Goal: Task Accomplishment & Management: Complete application form

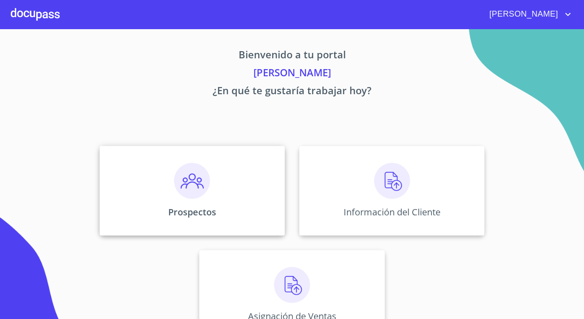
click at [216, 175] on div "Prospectos" at bounding box center [192, 191] width 185 height 90
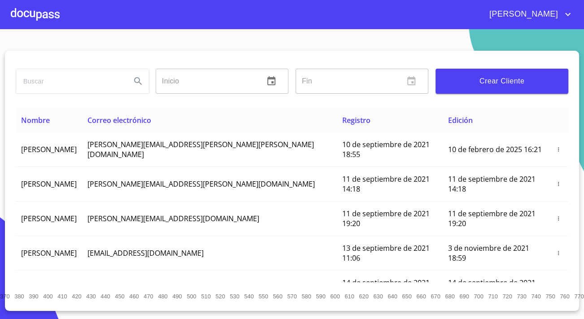
click at [520, 75] on span "Crear Cliente" at bounding box center [502, 81] width 118 height 13
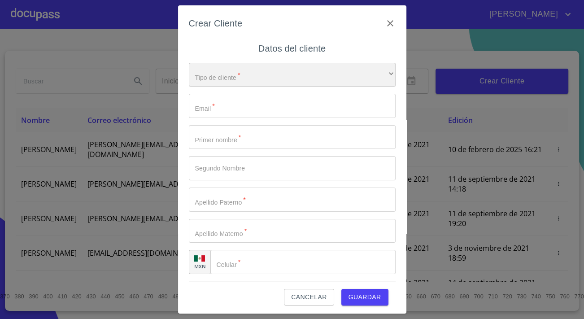
click at [258, 67] on div "​" at bounding box center [292, 75] width 207 height 24
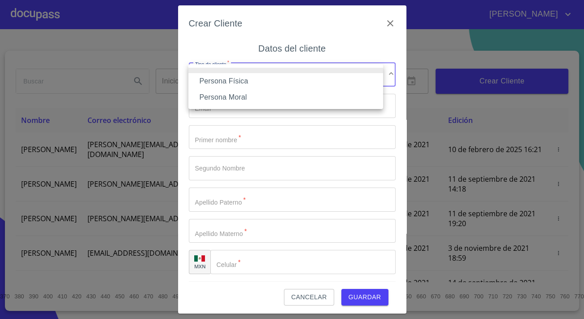
click at [232, 83] on li "Persona Física" at bounding box center [285, 81] width 195 height 16
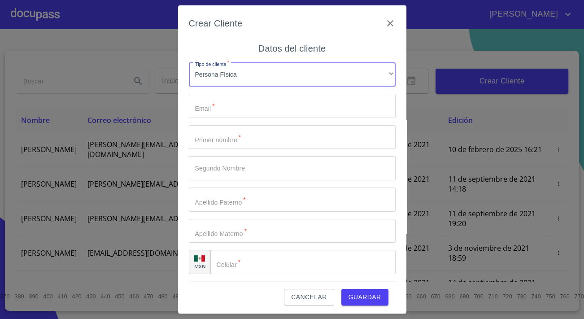
click at [240, 105] on input "Tipo de cliente   *" at bounding box center [292, 106] width 207 height 24
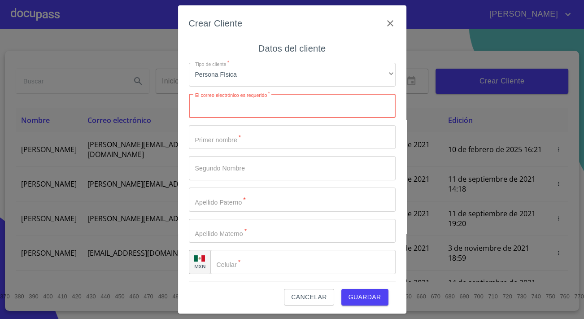
paste input "[EMAIL_ADDRESS][DOMAIN_NAME]"
type input "[EMAIL_ADDRESS][DOMAIN_NAME]"
click at [222, 140] on input "Tipo de cliente   *" at bounding box center [292, 137] width 207 height 24
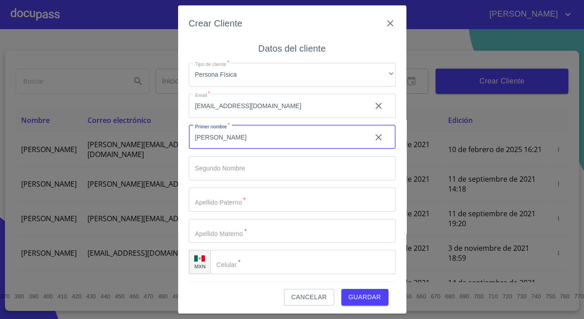
type input "[PERSON_NAME]"
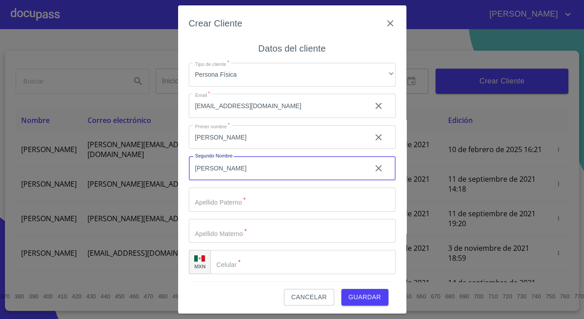
type input "[PERSON_NAME]"
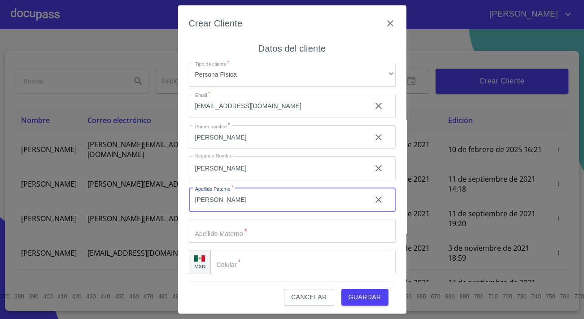
type input "[PERSON_NAME]"
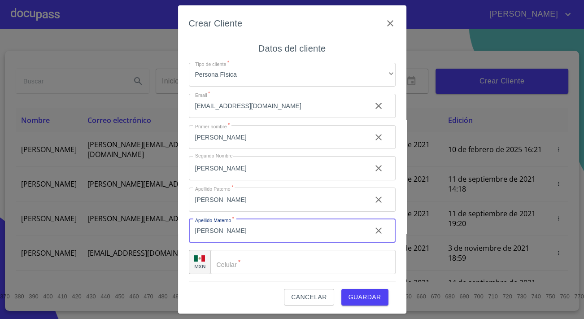
type input "[PERSON_NAME]"
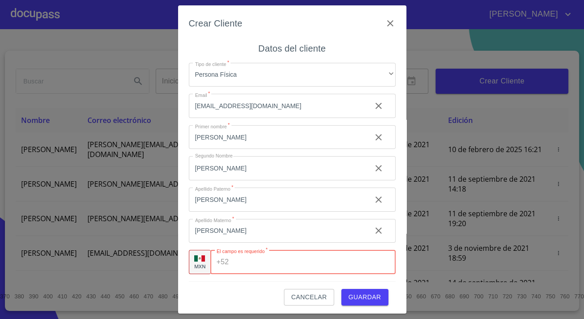
paste input "[PHONE_NUMBER]"
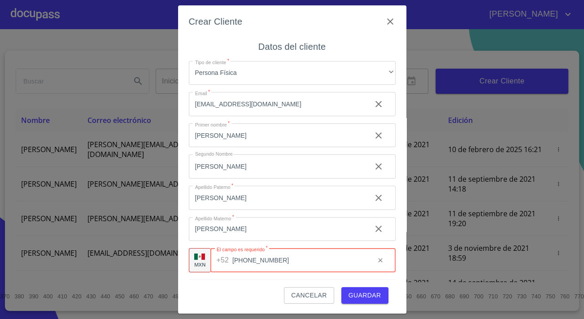
type input "[PHONE_NUMBER]"
click at [354, 290] on span "Guardar" at bounding box center [365, 295] width 33 height 11
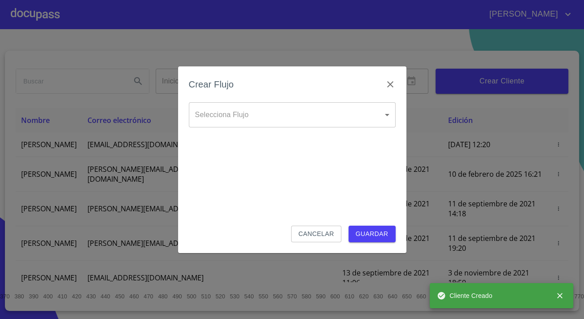
click at [153, 71] on div "Crear Flujo Selecciona Flujo ​ Selecciona Flujo Cancelar Guardar" at bounding box center [292, 159] width 584 height 319
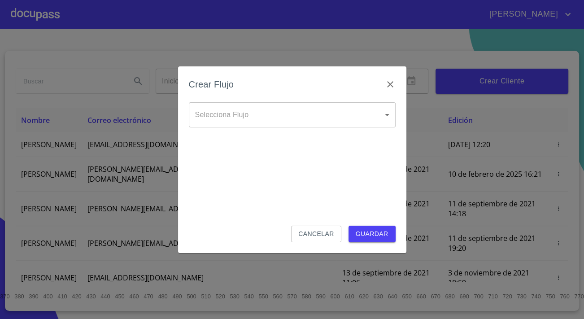
click at [209, 104] on body "[PERSON_NAME] ​ Fin ​ Crear Cliente Nombre Correo electrónico Registro Edición …" at bounding box center [292, 159] width 584 height 319
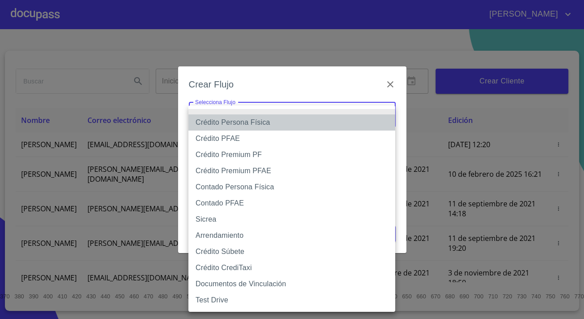
click at [214, 124] on li "Crédito Persona Física" at bounding box center [291, 122] width 207 height 16
type input "6009fb3c7d1714eb8809aa97"
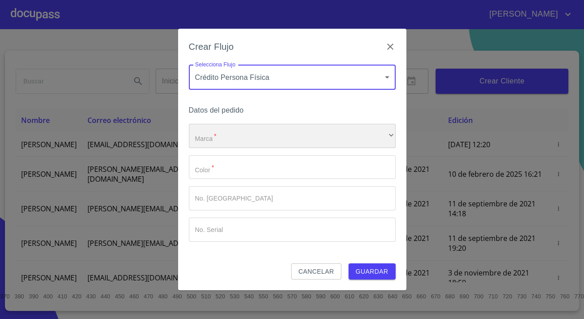
click at [214, 124] on div "​" at bounding box center [292, 136] width 207 height 24
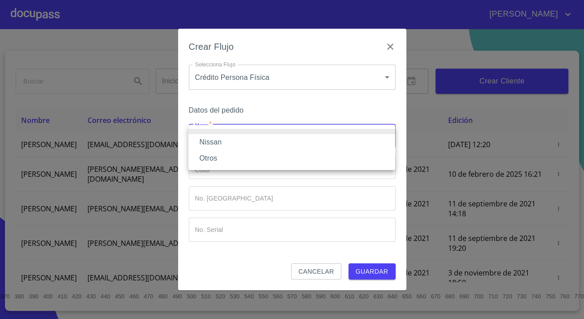
click at [216, 139] on li "Nissan" at bounding box center [291, 142] width 207 height 16
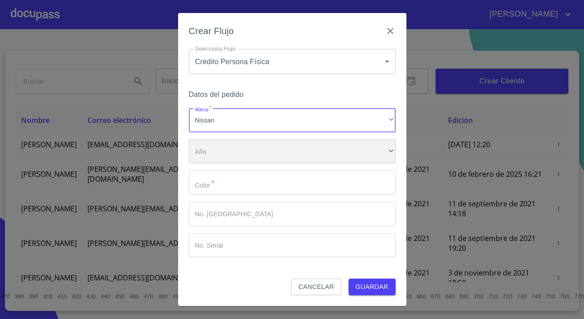
click at [219, 150] on div "​" at bounding box center [292, 152] width 207 height 24
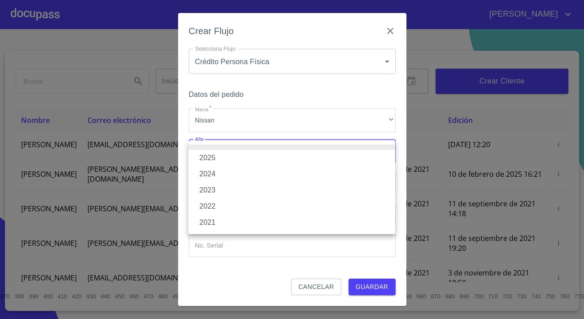
click at [211, 160] on li "2025" at bounding box center [291, 158] width 207 height 16
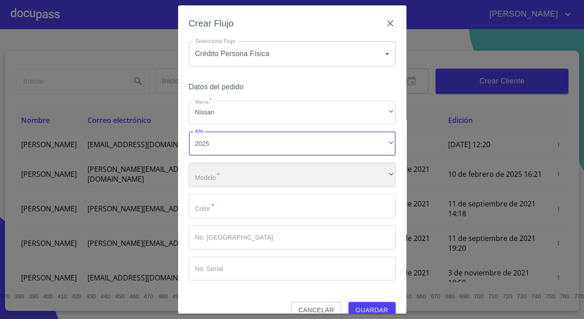
click at [219, 178] on div "​" at bounding box center [292, 175] width 207 height 24
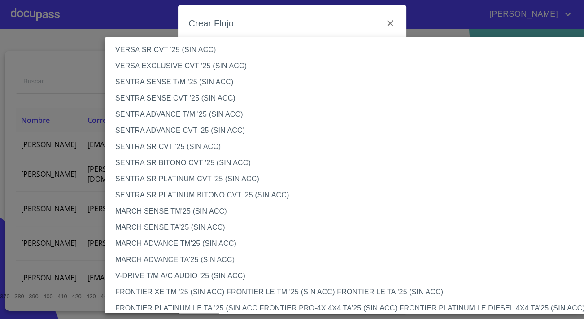
scroll to position [530, 0]
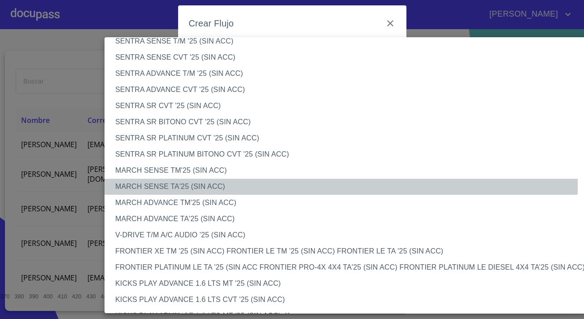
click at [167, 183] on li "MARCH SENSE TA'25 (SIN ACC)" at bounding box center [355, 187] width 500 height 16
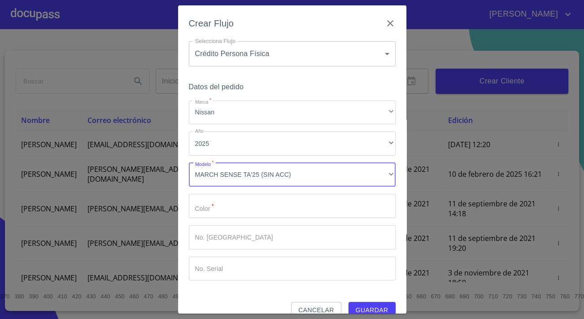
click at [250, 205] on input "Marca   *" at bounding box center [292, 206] width 207 height 24
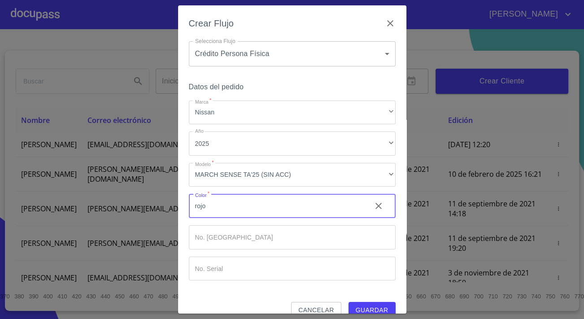
type input "rojo"
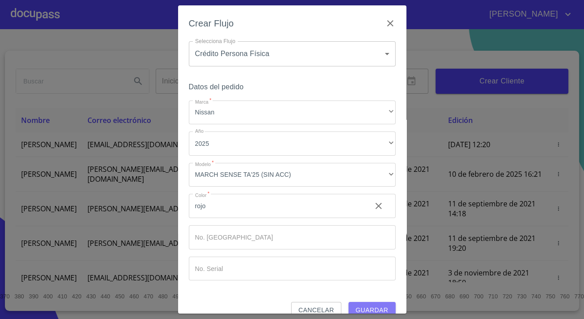
click at [372, 305] on span "Guardar" at bounding box center [372, 310] width 33 height 11
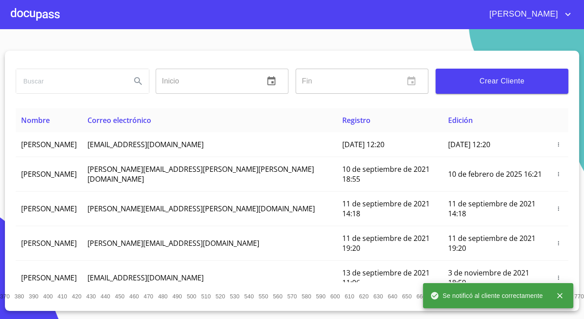
click at [52, 17] on div at bounding box center [35, 14] width 49 height 29
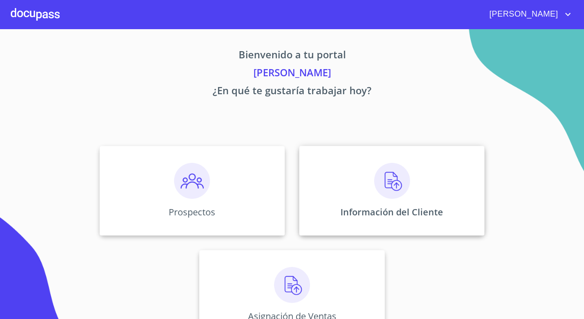
click at [411, 218] on p "Información del Cliente" at bounding box center [392, 212] width 103 height 12
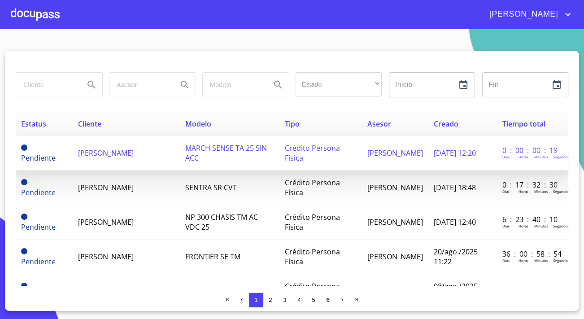
click at [101, 154] on span "[PERSON_NAME]" at bounding box center [106, 153] width 56 height 10
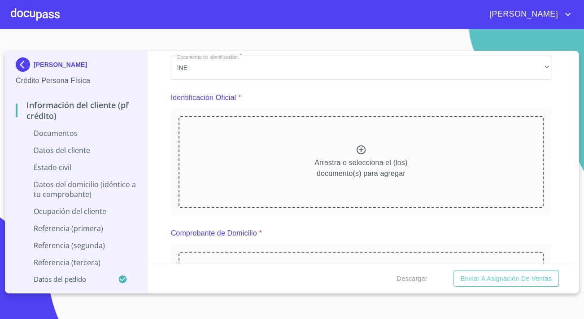
scroll to position [81, 0]
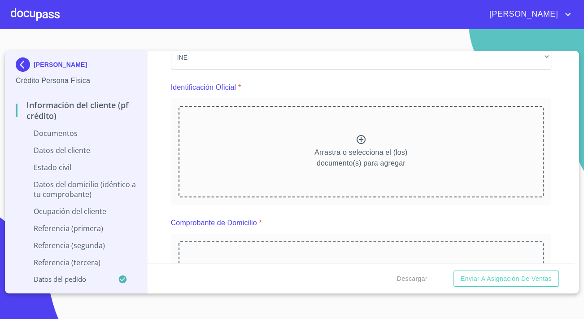
click at [245, 176] on div "Arrastra o selecciona el (los) documento(s) para agregar" at bounding box center [361, 152] width 365 height 92
click at [252, 200] on div "Arrastra o selecciona el (los) documento(s) para agregar" at bounding box center [361, 151] width 380 height 107
click at [252, 181] on div "Arrastra o selecciona el (los) documento(s) para agregar" at bounding box center [361, 152] width 365 height 92
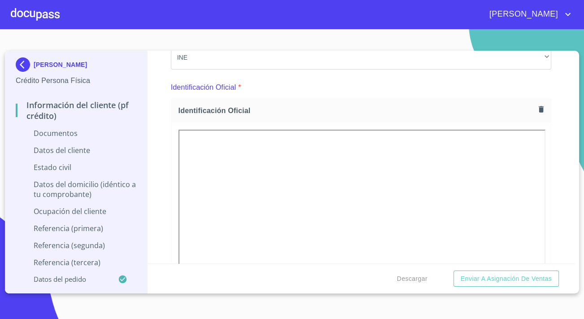
click at [171, 122] on div at bounding box center [361, 251] width 380 height 258
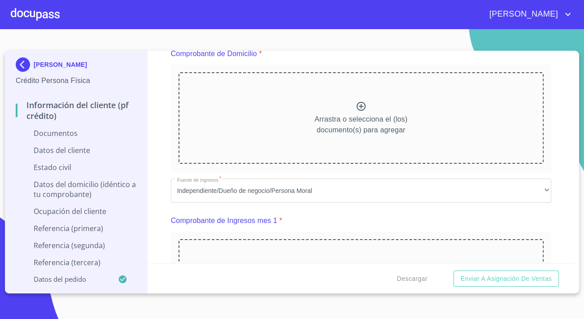
scroll to position [489, 0]
click at [265, 135] on div "Arrastra o selecciona el (los) documento(s) para agregar" at bounding box center [361, 117] width 365 height 92
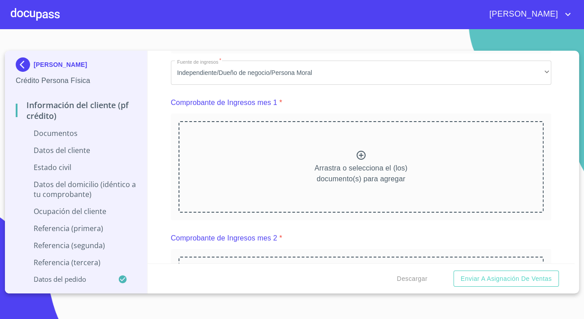
scroll to position [612, 0]
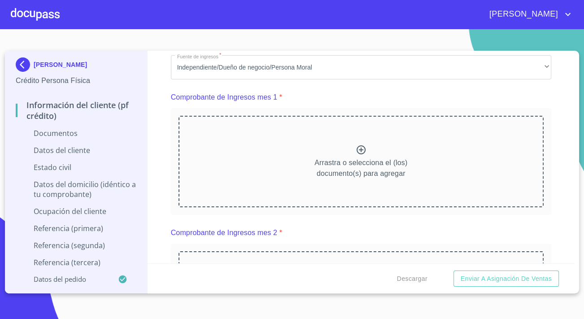
click at [236, 185] on div "Arrastra o selecciona el (los) documento(s) para agregar" at bounding box center [361, 162] width 365 height 92
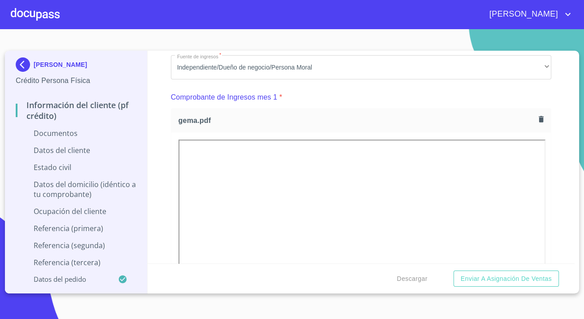
click at [169, 186] on div "Información del cliente (PF crédito) Documentos Documento de identificación.   …" at bounding box center [362, 157] width 428 height 213
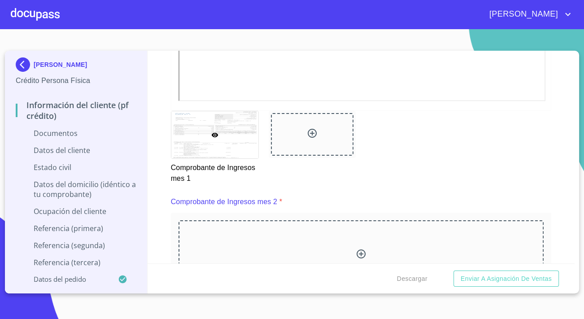
scroll to position [897, 0]
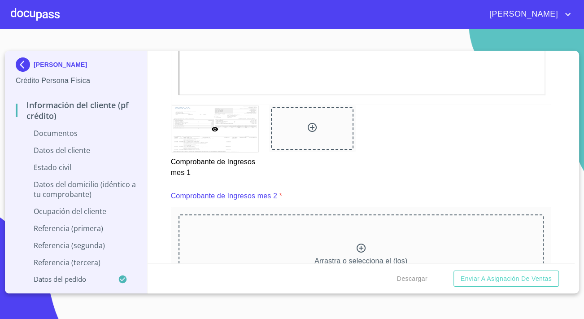
click at [297, 232] on div "Arrastra o selecciona el (los) documento(s) para agregar" at bounding box center [361, 260] width 365 height 92
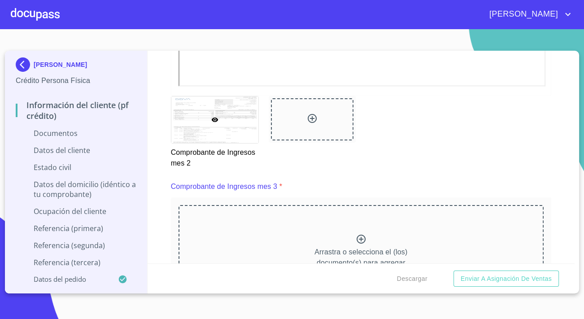
scroll to position [1427, 0]
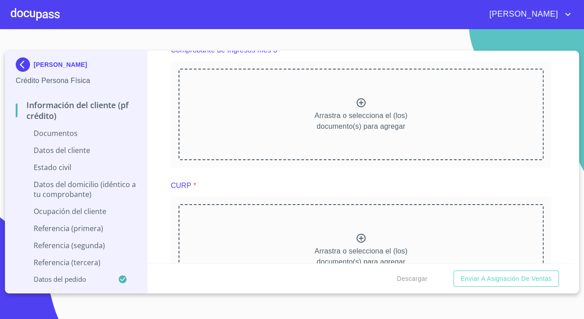
click at [214, 144] on div "Arrastra o selecciona el (los) documento(s) para agregar" at bounding box center [361, 115] width 365 height 92
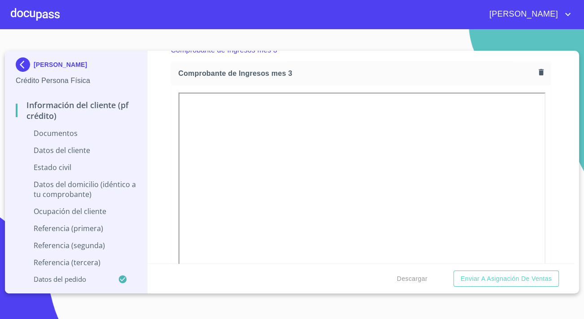
click at [167, 162] on div "Información del cliente (PF crédito) Documentos Documento de identificación.   …" at bounding box center [362, 157] width 428 height 213
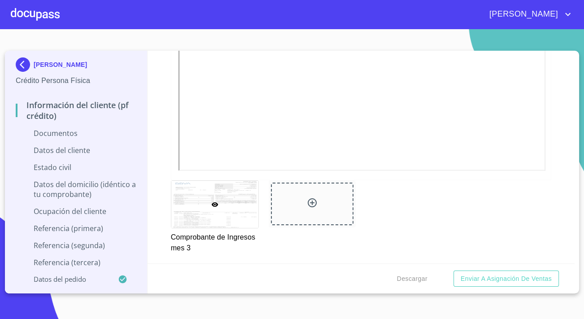
scroll to position [1550, 0]
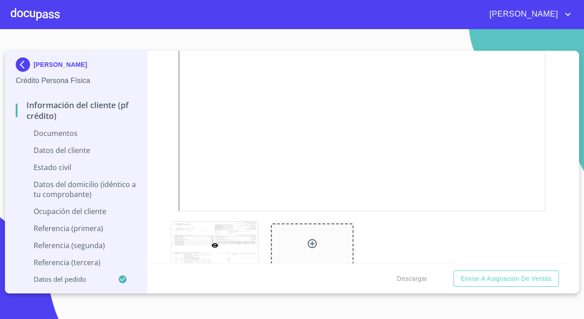
click at [159, 218] on div "Información del cliente (PF crédito) Documentos Documento de identificación.   …" at bounding box center [362, 157] width 428 height 213
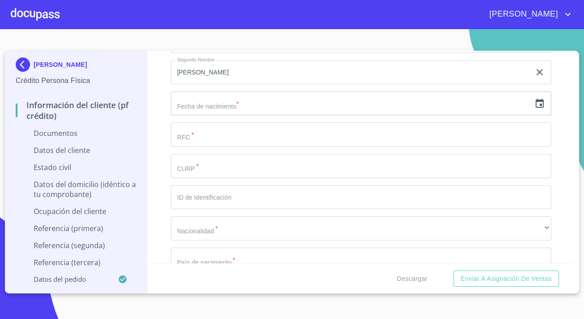
scroll to position [2203, 0]
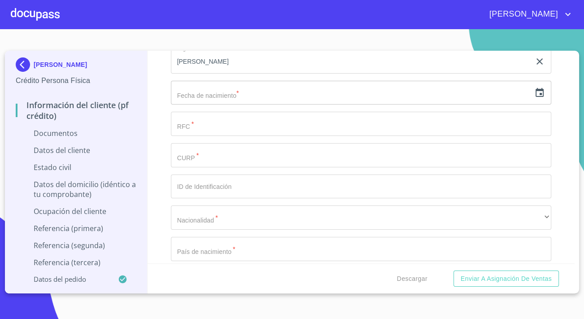
click at [226, 180] on input "Documento de identificación.   *" at bounding box center [361, 187] width 380 height 24
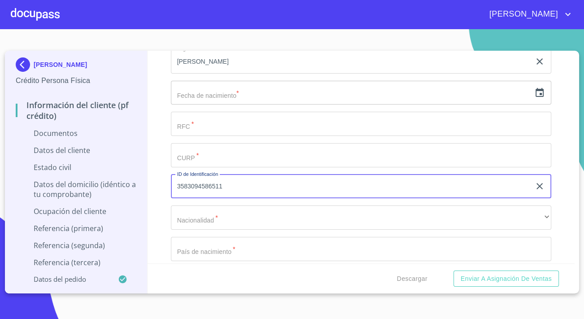
type input "3583094586511"
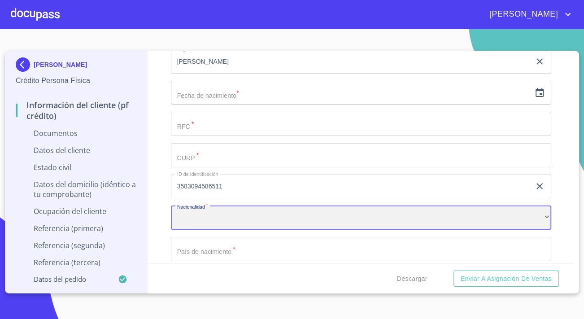
click at [232, 219] on div "​" at bounding box center [361, 217] width 380 height 24
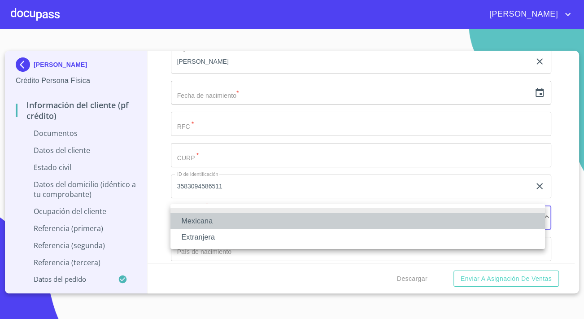
click at [219, 223] on li "Mexicana" at bounding box center [357, 221] width 375 height 16
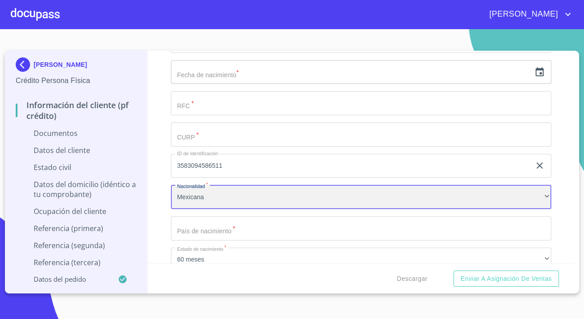
scroll to position [2243, 0]
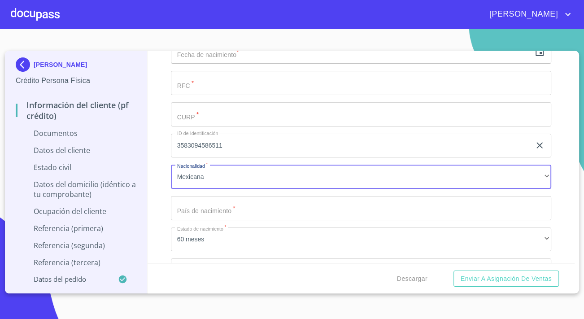
click at [206, 210] on input "Documento de identificación.   *" at bounding box center [361, 208] width 380 height 24
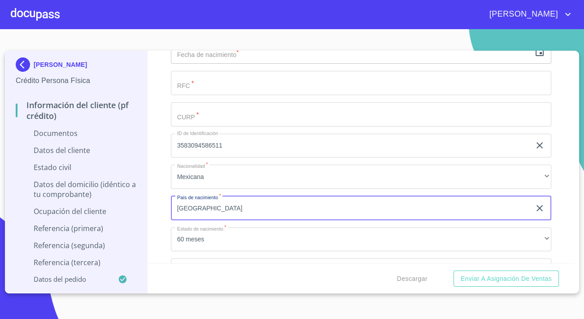
type input "[GEOGRAPHIC_DATA]"
click at [153, 197] on div "Información del cliente (PF crédito) Documentos Documento de identificación.   …" at bounding box center [362, 157] width 428 height 213
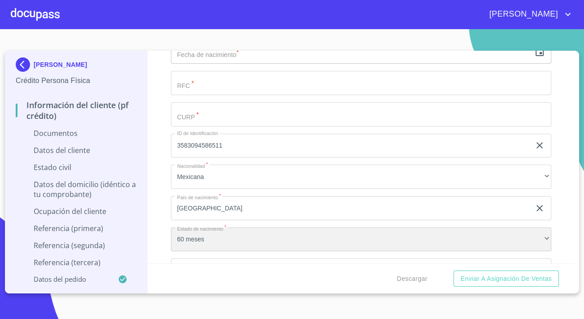
click at [190, 236] on div "60 meses" at bounding box center [361, 239] width 380 height 24
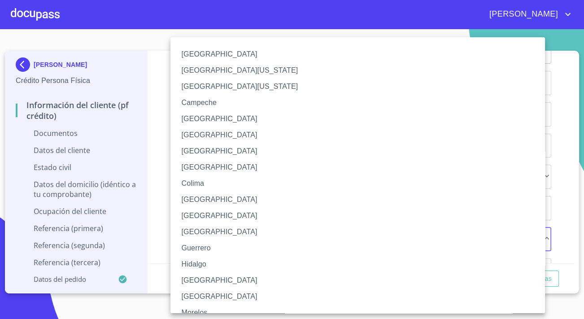
click at [201, 283] on li "[GEOGRAPHIC_DATA]" at bounding box center [360, 280] width 381 height 16
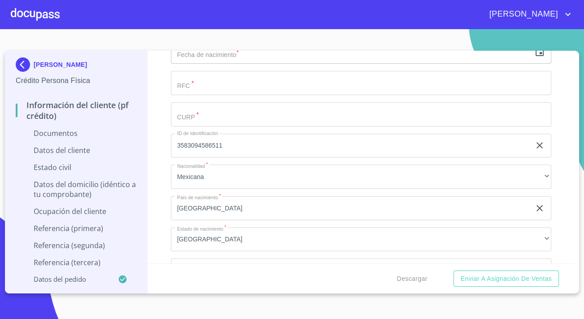
click at [157, 231] on div "Información del cliente (PF crédito) Documentos Documento de identificación.   …" at bounding box center [362, 157] width 428 height 213
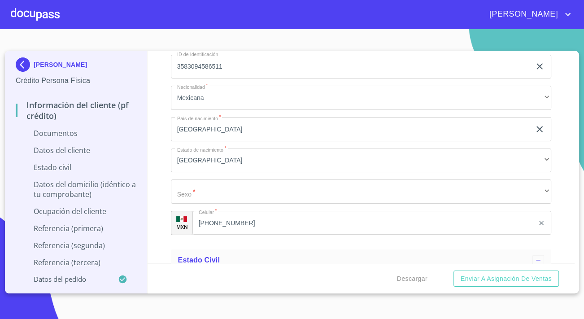
scroll to position [2325, 0]
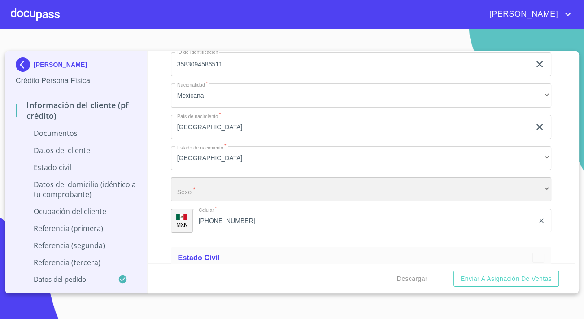
click at [184, 196] on div "​" at bounding box center [361, 189] width 380 height 24
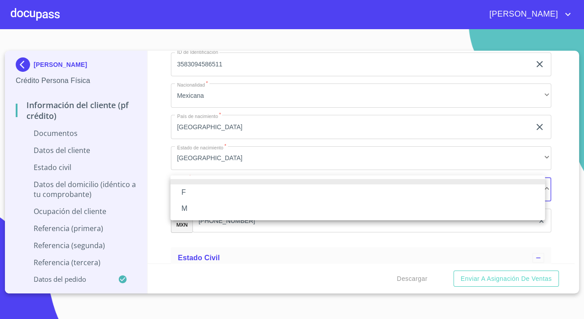
click at [188, 206] on li "M" at bounding box center [357, 209] width 375 height 16
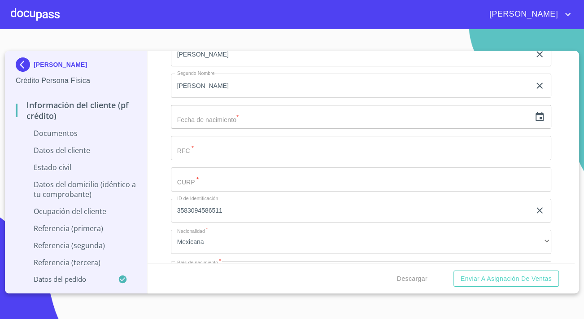
scroll to position [2162, 0]
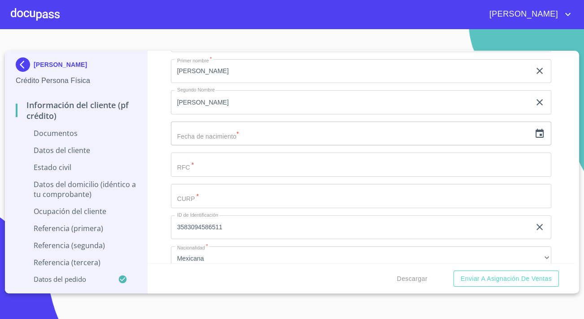
click at [191, 188] on input "Documento de identificación.   *" at bounding box center [361, 196] width 380 height 24
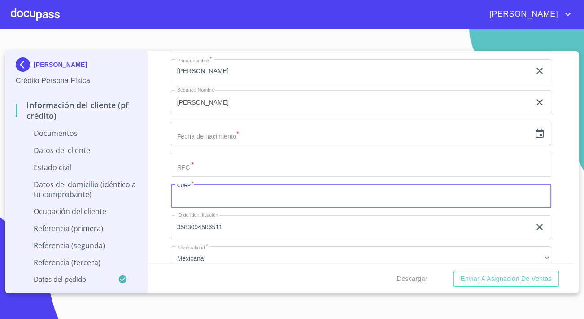
click at [202, 166] on input "Documento de identificación.   *" at bounding box center [361, 165] width 380 height 24
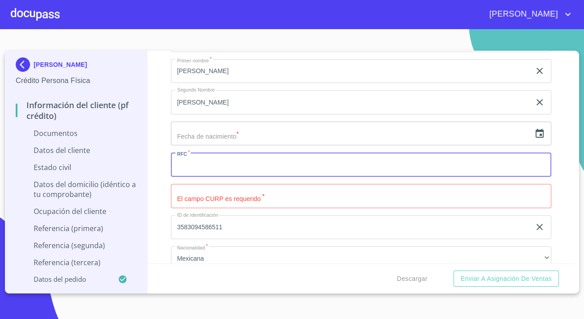
paste input "3317721339"
type input "3317721339"
click at [175, 101] on input "[PERSON_NAME]" at bounding box center [351, 102] width 360 height 24
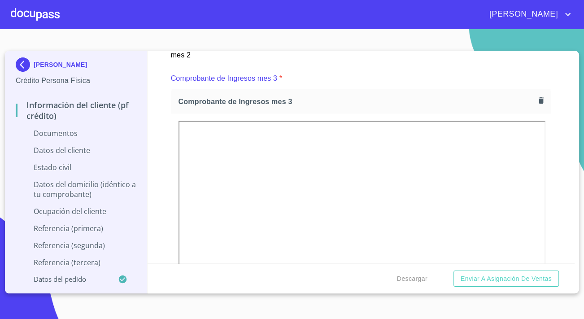
scroll to position [1386, 0]
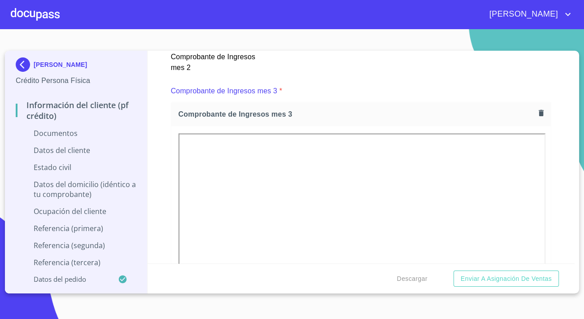
click at [175, 196] on div at bounding box center [361, 255] width 380 height 258
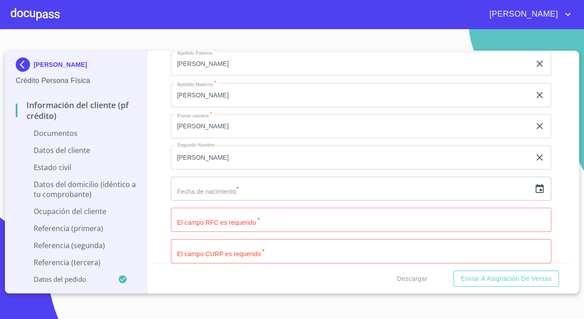
scroll to position [2121, 0]
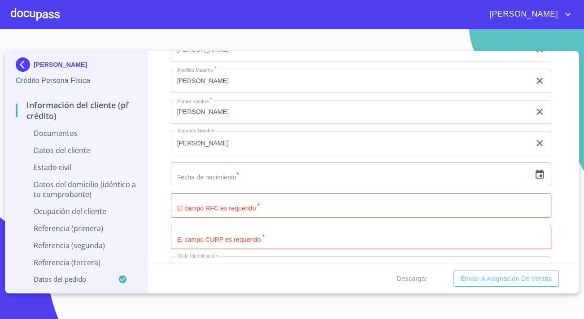
click at [191, 178] on input "text" at bounding box center [351, 174] width 360 height 24
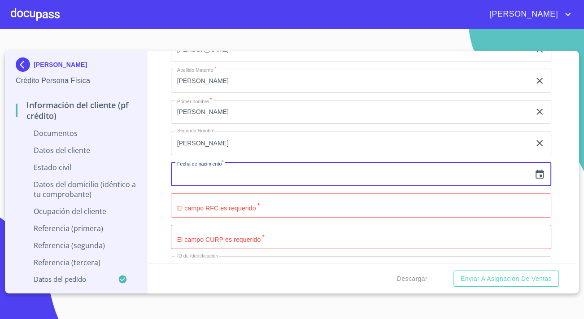
click at [202, 203] on input "Documento de identificación.   *" at bounding box center [361, 205] width 380 height 24
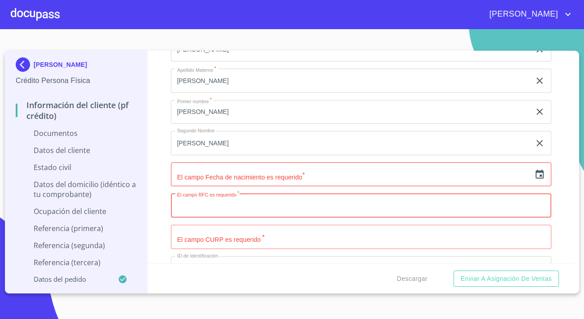
paste input "NAOM9307215S7"
type input "NAOM9307215S7"
click at [159, 222] on div "Información del cliente (PF crédito) Documentos Documento de identificación.   …" at bounding box center [362, 157] width 428 height 213
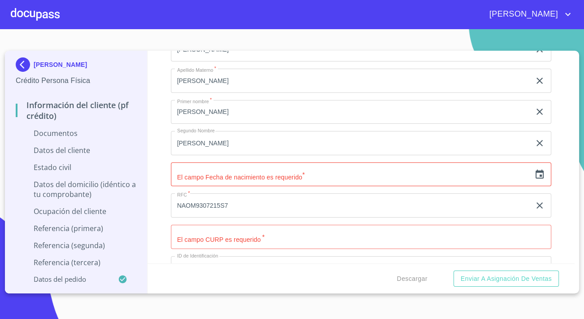
click at [185, 232] on input "Documento de identificación.   *" at bounding box center [361, 237] width 380 height 24
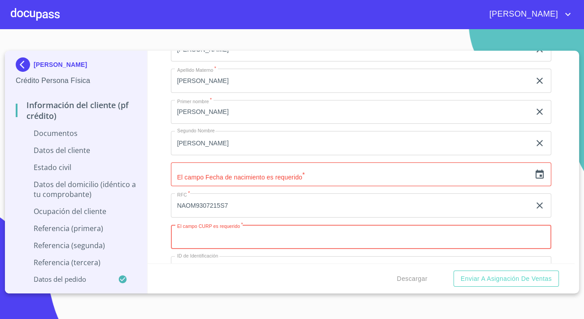
paste input "NAOM9307215S7"
type input "NAOM930721HJCVLR06"
click at [152, 214] on div "Información del cliente (PF crédito) Documentos Documento de identificación.   …" at bounding box center [362, 157] width 428 height 213
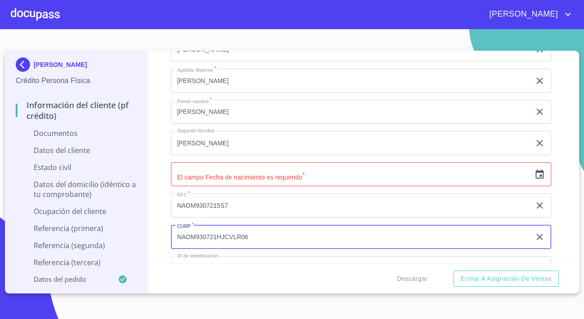
drag, startPoint x: 254, startPoint y: 236, endPoint x: 157, endPoint y: 234, distance: 96.0
click at [157, 234] on div "Información del cliente (PF crédito) Documentos Documento de identificación.   …" at bounding box center [362, 157] width 428 height 213
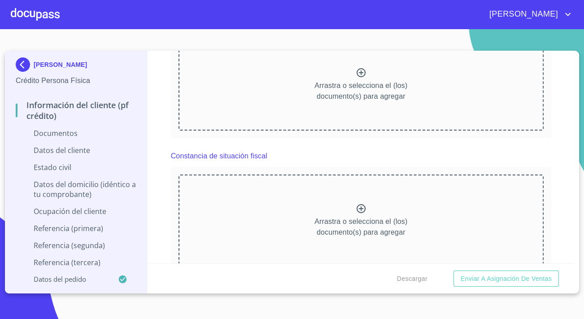
scroll to position [1795, 0]
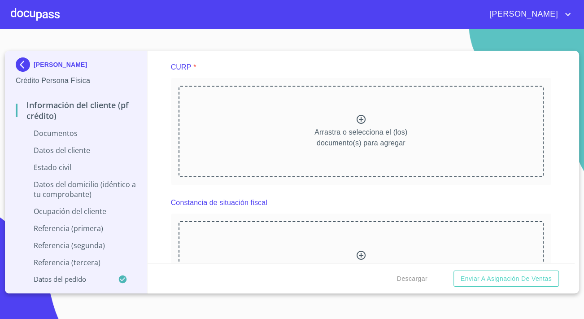
click at [263, 103] on div "Arrastra o selecciona el (los) documento(s) para agregar" at bounding box center [361, 132] width 365 height 92
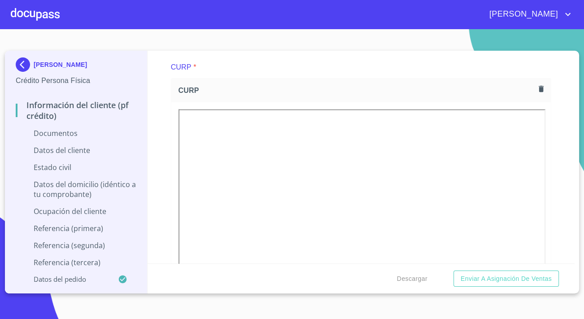
click at [166, 84] on div "Información del cliente (PF crédito) Documentos Documento de identificación.   …" at bounding box center [362, 157] width 428 height 213
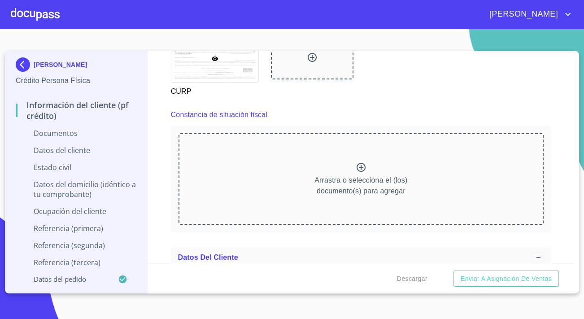
scroll to position [2121, 0]
click at [306, 174] on div "Arrastra o selecciona el (los) documento(s) para agregar" at bounding box center [361, 179] width 365 height 92
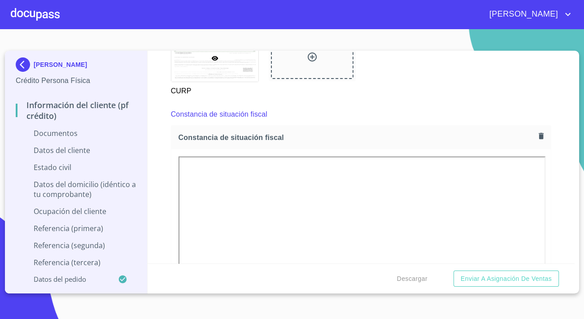
click at [168, 151] on div "Información del cliente (PF crédito) Documentos Documento de identificación.   …" at bounding box center [362, 157] width 428 height 213
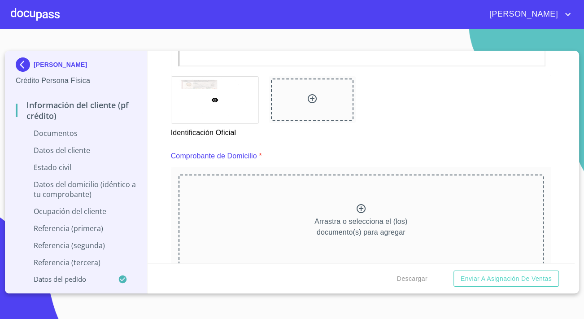
scroll to position [408, 0]
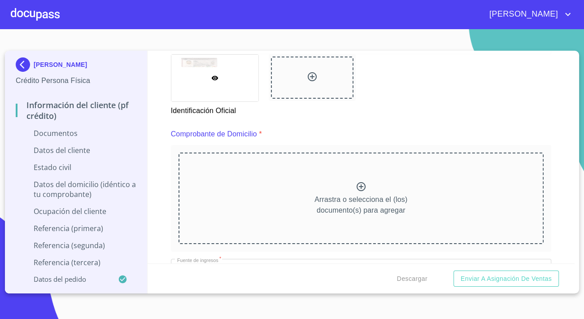
click at [207, 197] on div "Arrastra o selecciona el (los) documento(s) para agregar" at bounding box center [361, 199] width 365 height 92
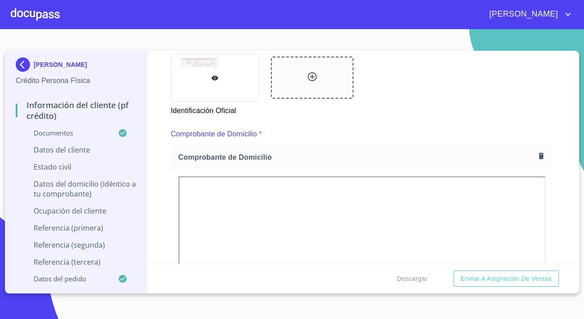
click at [162, 229] on div "Información del cliente (PF crédito) Documentos Documento de identificación.   …" at bounding box center [362, 157] width 428 height 213
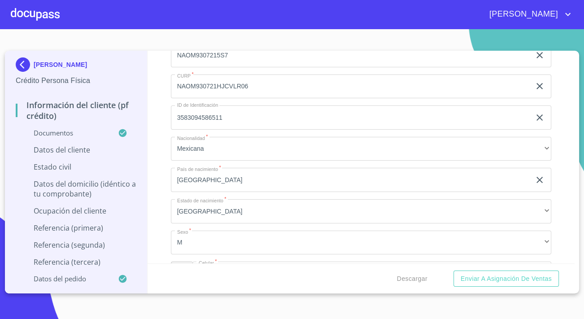
scroll to position [2937, 0]
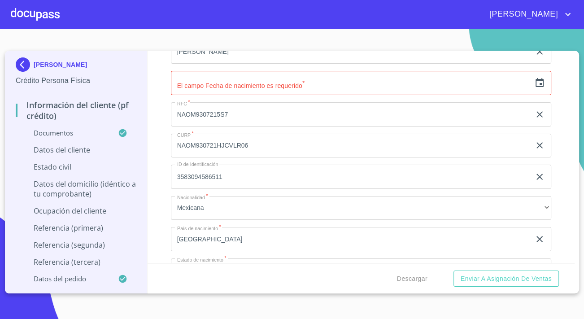
click at [538, 88] on icon "button" at bounding box center [539, 83] width 11 height 11
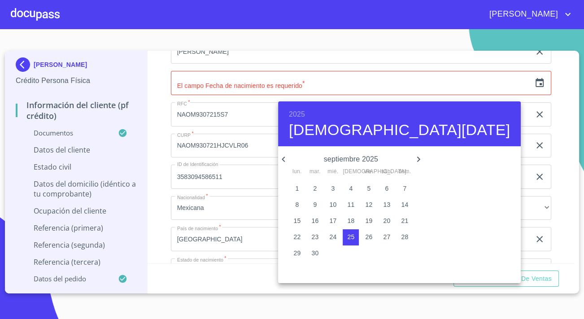
click at [300, 112] on h6 "2025" at bounding box center [297, 114] width 16 height 13
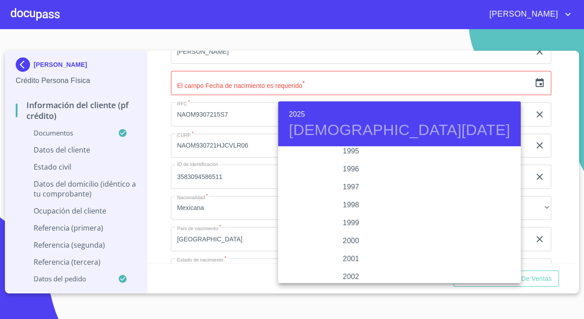
scroll to position [1211, 0]
click at [340, 165] on div "1993" at bounding box center [351, 166] width 146 height 18
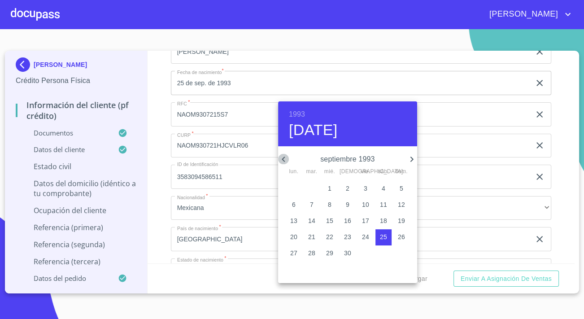
click at [283, 159] on icon "button" at bounding box center [283, 159] width 3 height 5
click at [283, 161] on icon "button" at bounding box center [283, 159] width 11 height 11
click at [286, 162] on icon "button" at bounding box center [283, 159] width 11 height 11
click at [412, 158] on icon "button" at bounding box center [411, 159] width 3 height 5
click at [327, 238] on p "21" at bounding box center [329, 236] width 7 height 9
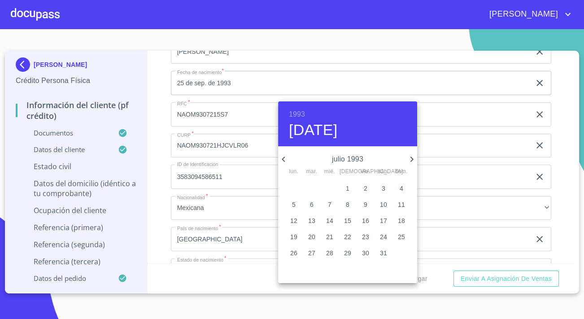
type input "[DATE]"
click at [167, 116] on div at bounding box center [292, 159] width 584 height 319
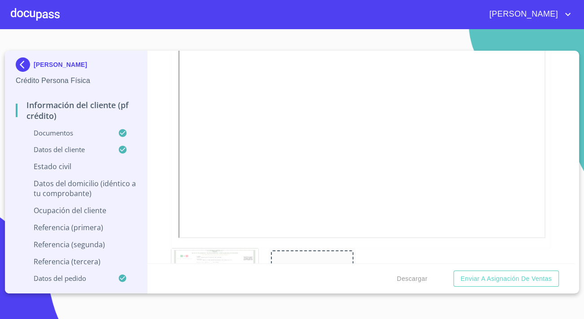
scroll to position [2121, 0]
click at [108, 195] on p "Datos del domicilio (idéntico a tu comprobante)" at bounding box center [76, 189] width 121 height 20
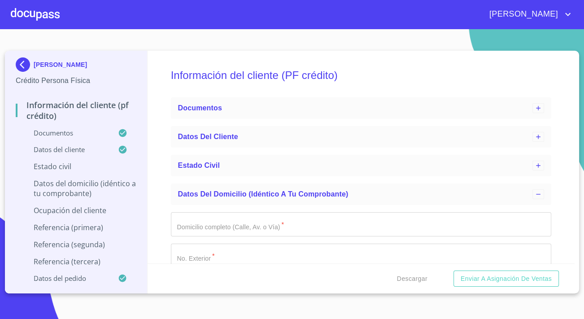
scroll to position [0, 0]
click at [185, 103] on div "Documentos" at bounding box center [355, 108] width 354 height 11
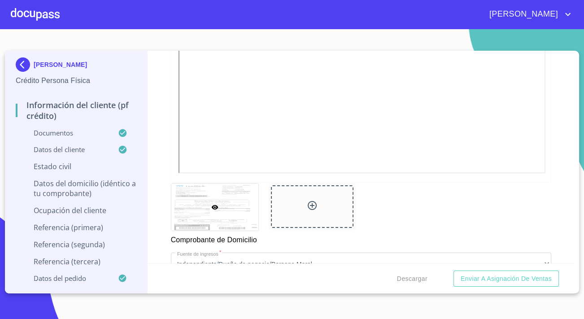
scroll to position [938, 0]
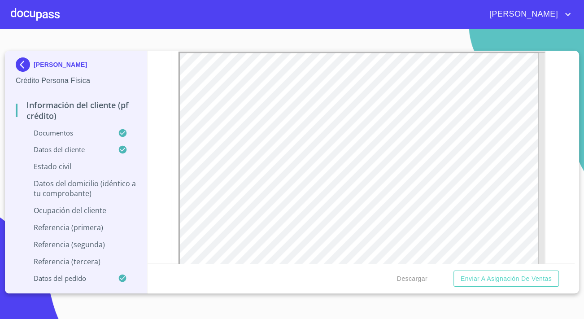
click at [159, 156] on div "Información del cliente (PF crédito) Documentos Documento de identificación.   …" at bounding box center [362, 157] width 428 height 213
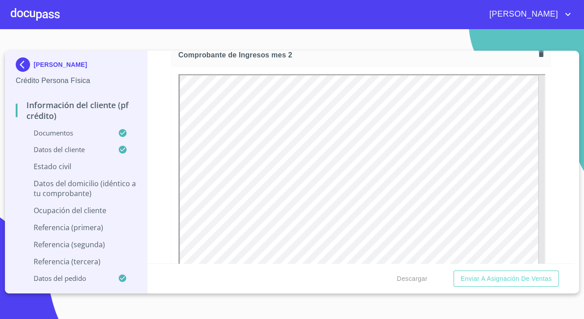
scroll to position [1224, 0]
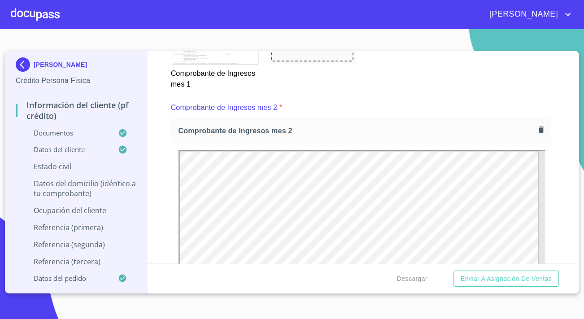
click at [168, 193] on div "Información del cliente (PF crédito) Documentos Documento de identificación.   …" at bounding box center [362, 157] width 428 height 213
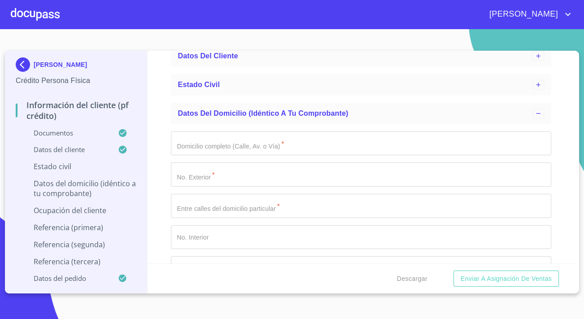
scroll to position [2855, 0]
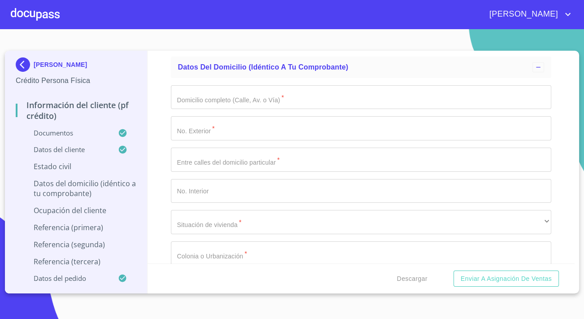
click at [201, 109] on input "Documento de identificación.   *" at bounding box center [361, 97] width 380 height 24
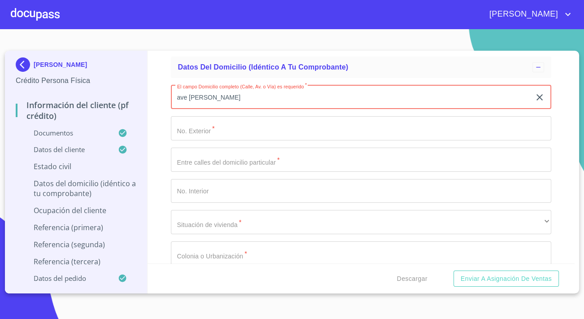
type input "ave [PERSON_NAME]"
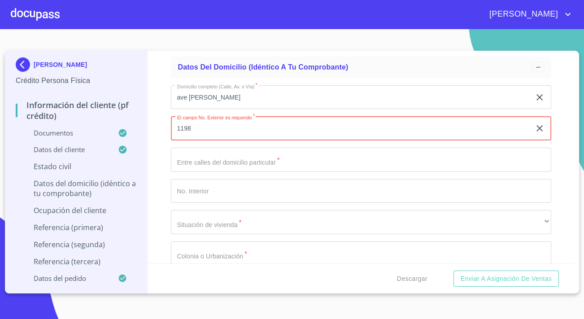
type input "1198"
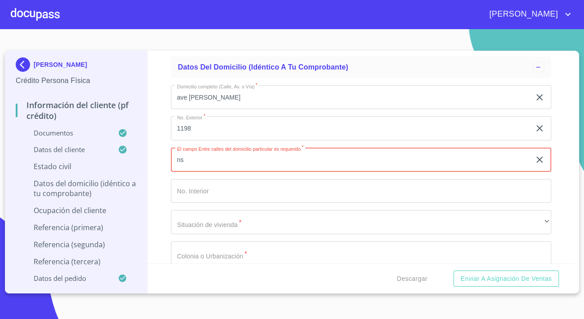
type input "n"
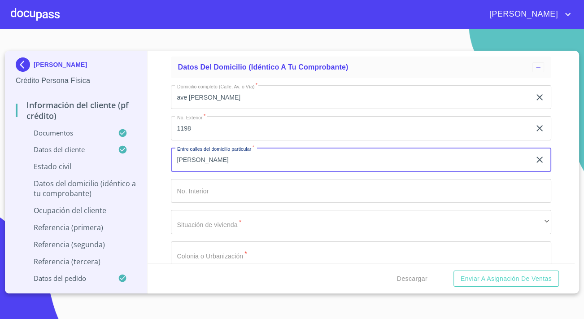
drag, startPoint x: 244, startPoint y: 167, endPoint x: 138, endPoint y: 169, distance: 105.9
click at [138, 169] on div "[PERSON_NAME] Crédito Persona Física Información del cliente (PF crédito) Docum…" at bounding box center [290, 172] width 570 height 243
type input "[PERSON_NAME] y [PERSON_NAME]"
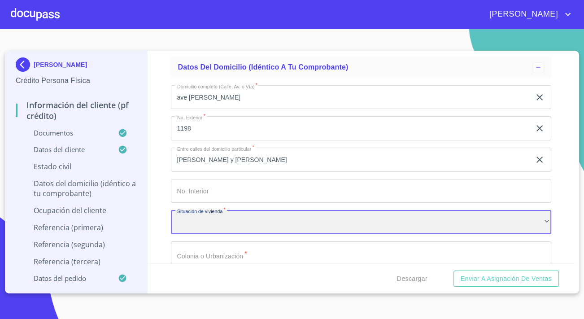
click at [190, 225] on div "​" at bounding box center [361, 222] width 380 height 24
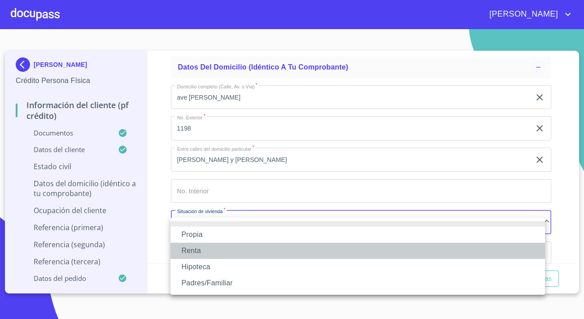
click at [192, 251] on li "Renta" at bounding box center [357, 251] width 375 height 16
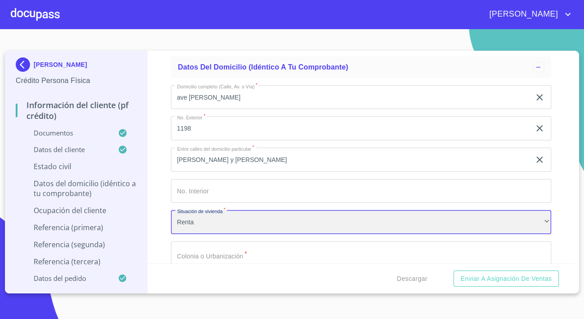
scroll to position [2977, 0]
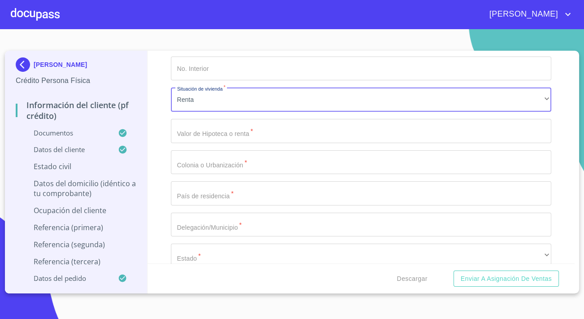
click at [190, 139] on input "Documento de identificación.   *" at bounding box center [361, 131] width 380 height 24
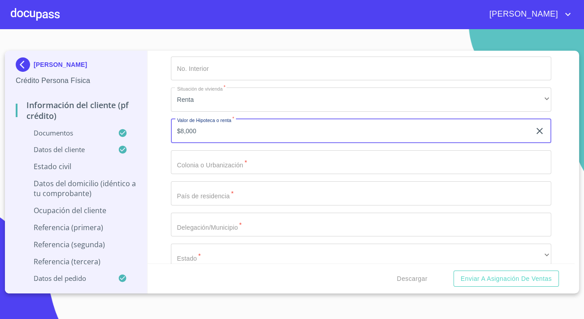
type input "$8,000"
click at [221, 157] on input "Documento de identificación.   *" at bounding box center [361, 162] width 380 height 24
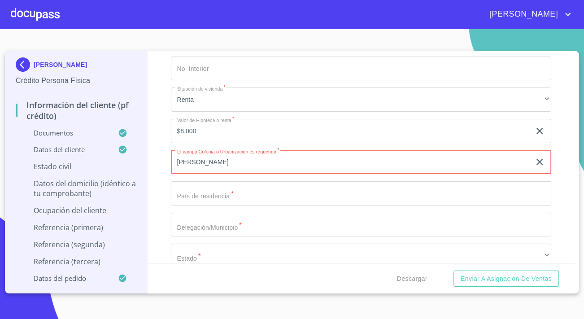
type input "[PERSON_NAME]"
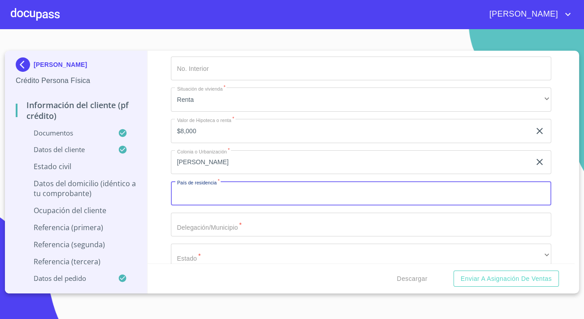
click at [227, 198] on input "Documento de identificación.   *" at bounding box center [361, 193] width 380 height 24
type input "[GEOGRAPHIC_DATA]"
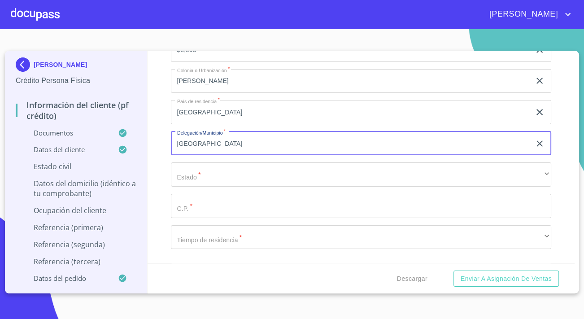
scroll to position [3059, 0]
type input "[GEOGRAPHIC_DATA]"
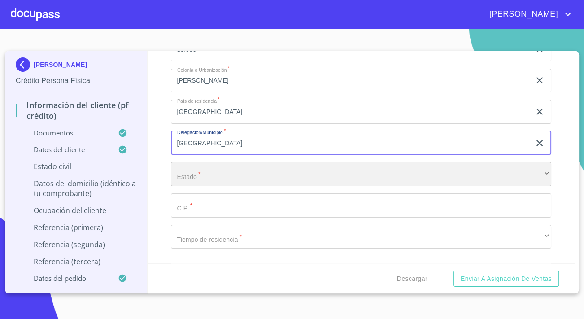
click at [190, 176] on div "​" at bounding box center [361, 174] width 380 height 24
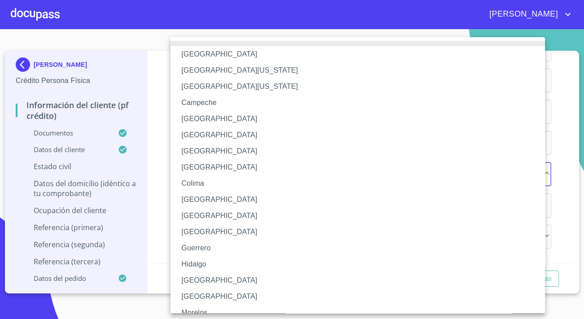
click at [198, 277] on li "[GEOGRAPHIC_DATA]" at bounding box center [360, 280] width 381 height 16
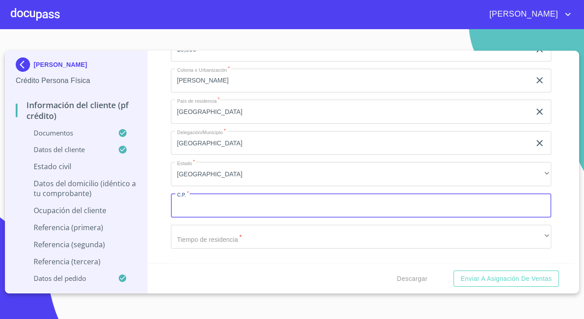
click at [183, 211] on input "Documento de identificación.   *" at bounding box center [361, 205] width 380 height 24
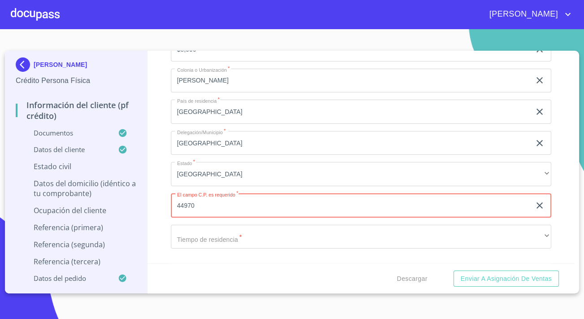
type input "44970"
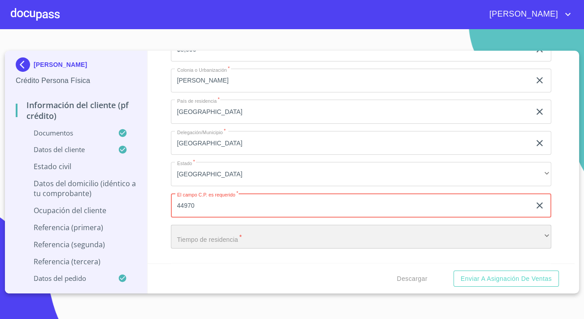
click at [194, 242] on div "​" at bounding box center [361, 237] width 380 height 24
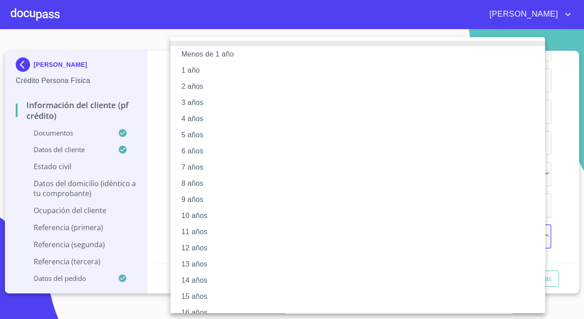
click at [197, 183] on li "8 años" at bounding box center [360, 183] width 381 height 16
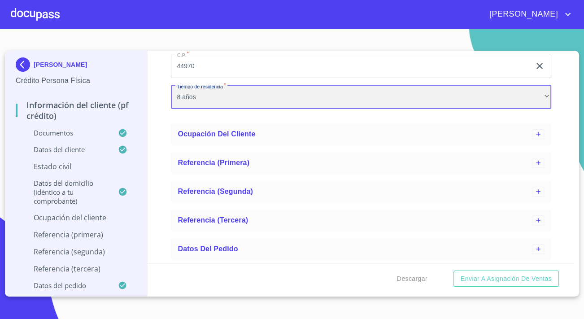
scroll to position [3164, 0]
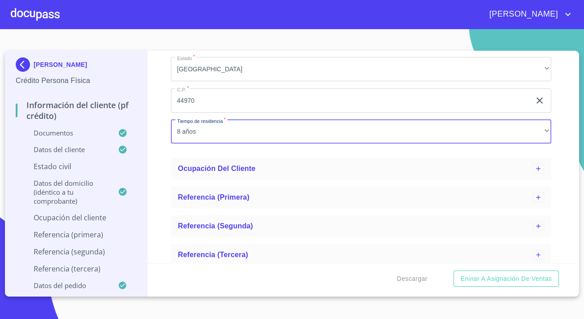
click at [59, 170] on p "Estado Civil" at bounding box center [76, 167] width 121 height 10
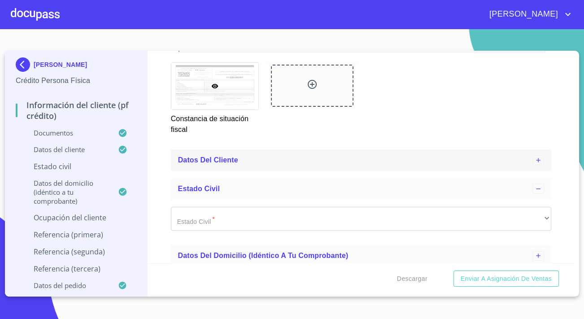
scroll to position [2698, 0]
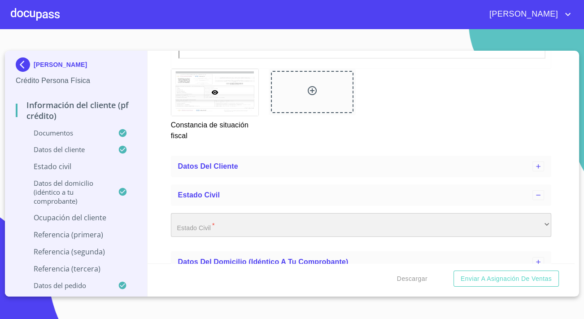
click at [228, 233] on div "​" at bounding box center [361, 225] width 380 height 24
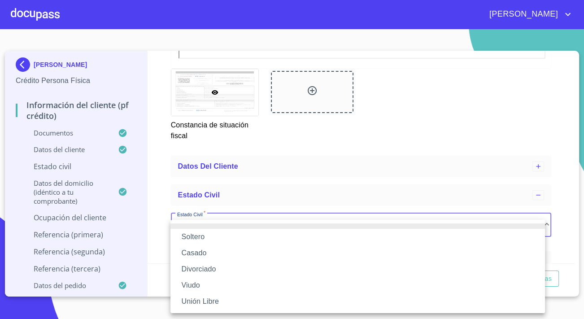
click at [200, 296] on li "Unión Libre" at bounding box center [357, 301] width 375 height 16
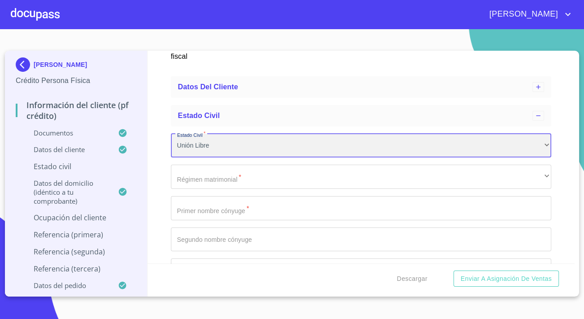
scroll to position [2780, 0]
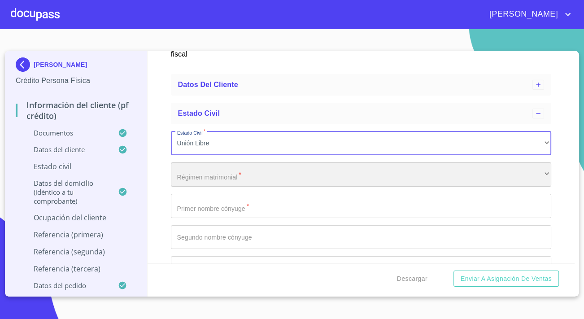
click at [212, 186] on div "​" at bounding box center [361, 174] width 380 height 24
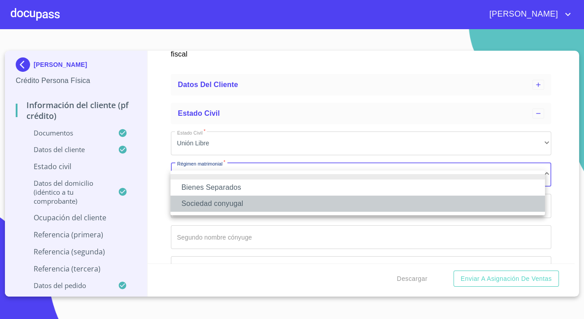
click at [215, 205] on li "Sociedad conyugal" at bounding box center [357, 204] width 375 height 16
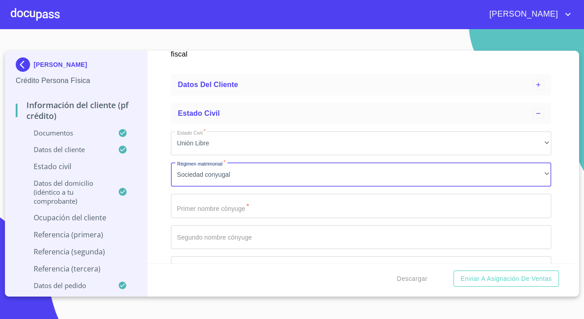
click at [227, 218] on input "Documento de identificación.   *" at bounding box center [361, 206] width 380 height 24
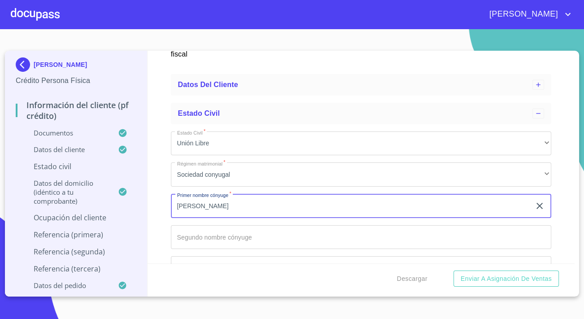
type input "[PERSON_NAME]"
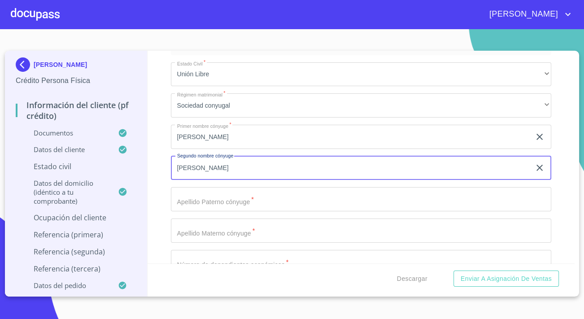
scroll to position [2862, 0]
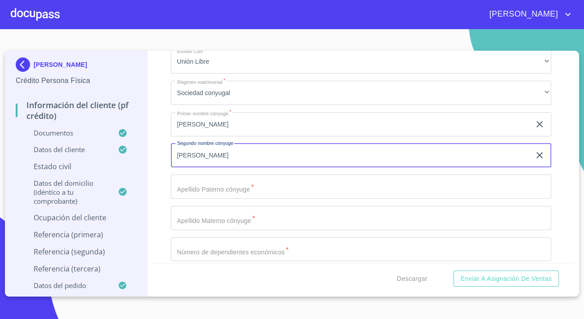
type input "[PERSON_NAME]"
click at [211, 199] on input "Documento de identificación.   *" at bounding box center [361, 187] width 380 height 24
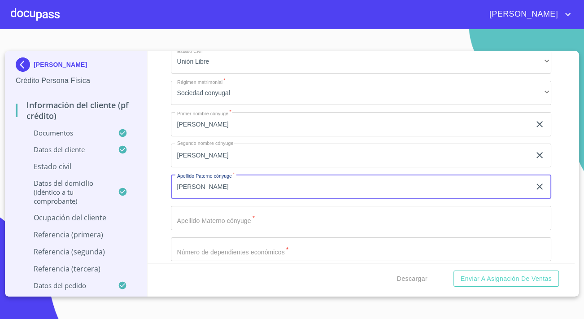
type input "[PERSON_NAME]"
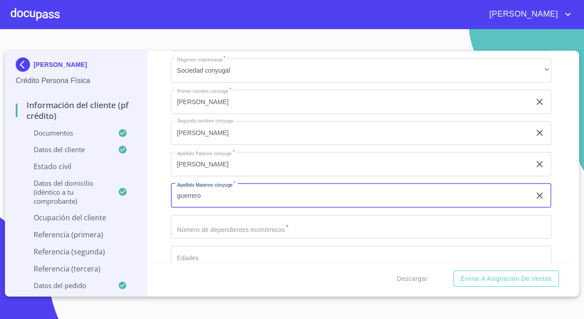
scroll to position [2902, 0]
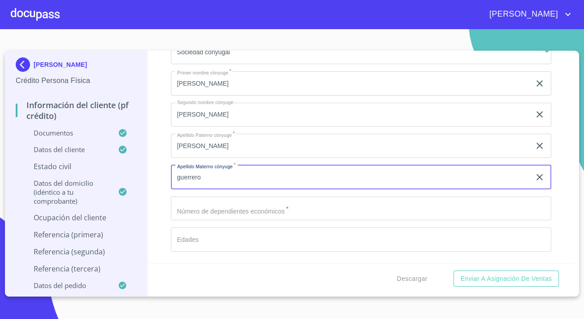
type input "guerrero"
click at [209, 211] on input "Documento de identificación.   *" at bounding box center [361, 209] width 380 height 24
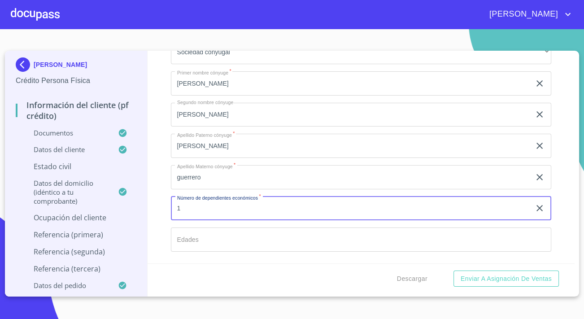
type input "1"
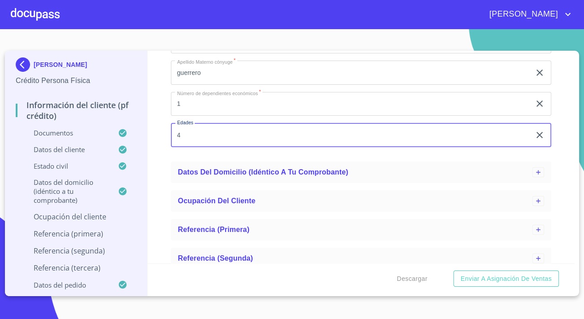
scroll to position [3025, 0]
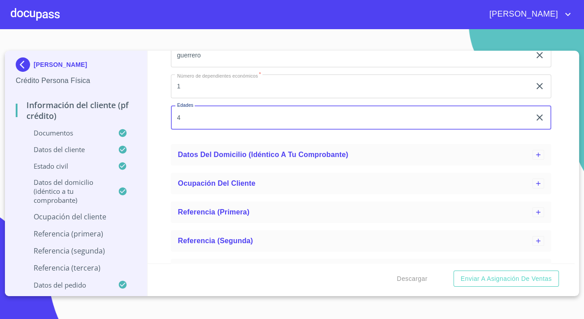
type input "4"
click at [167, 152] on div "Información del cliente (PF crédito) Documentos Documento de identificación.   …" at bounding box center [362, 157] width 428 height 213
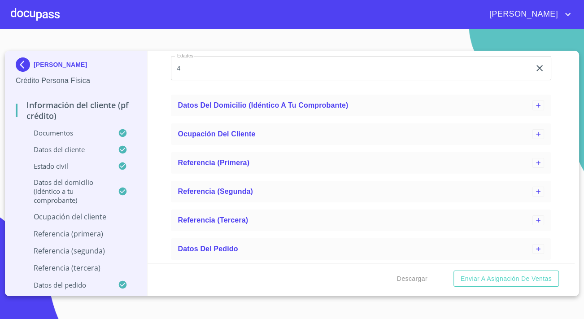
scroll to position [3080, 0]
click at [80, 219] on p "Ocupación del Cliente" at bounding box center [76, 217] width 121 height 10
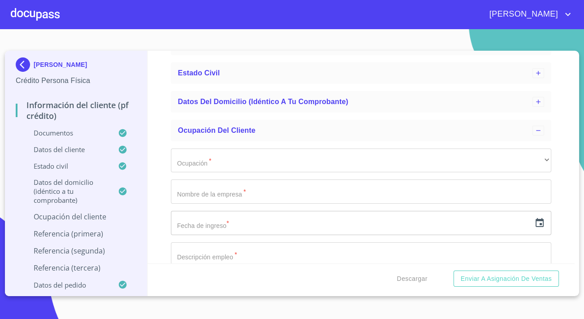
scroll to position [2795, 0]
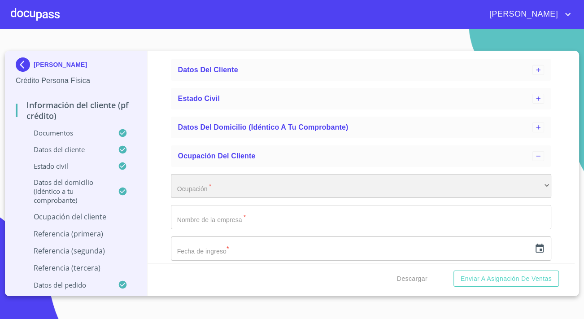
click at [245, 186] on div "​" at bounding box center [361, 186] width 380 height 24
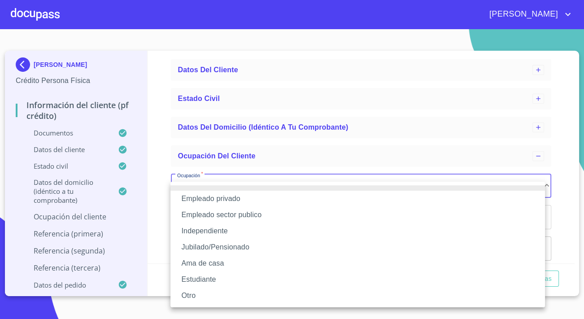
click at [199, 229] on li "Independiente" at bounding box center [357, 231] width 375 height 16
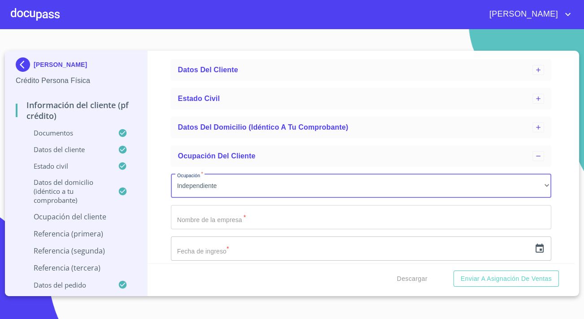
click at [199, 229] on input "Documento de identificación.   *" at bounding box center [361, 217] width 380 height 24
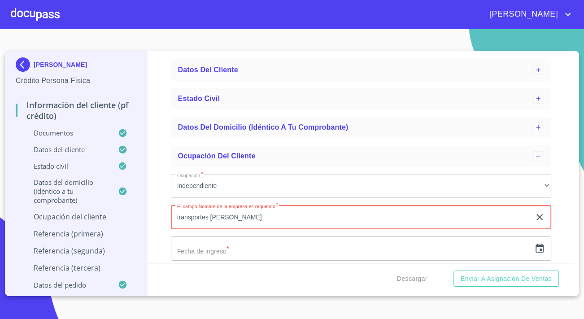
type input "transportes [PERSON_NAME]"
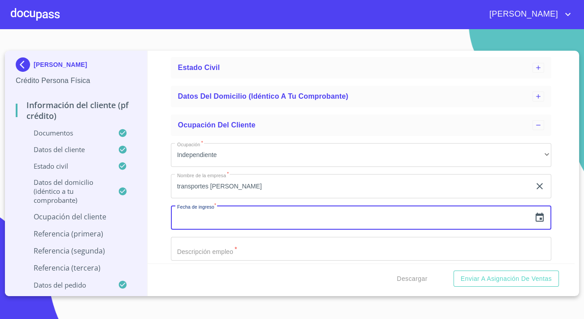
scroll to position [2840, 0]
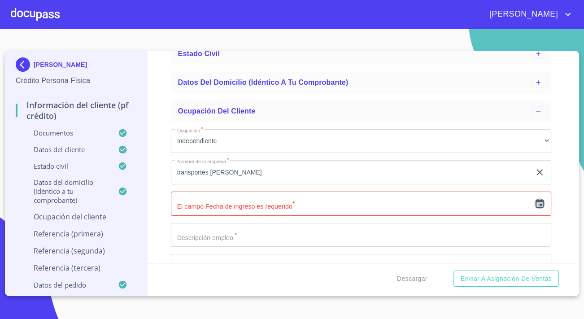
click at [534, 209] on icon "button" at bounding box center [539, 203] width 11 height 11
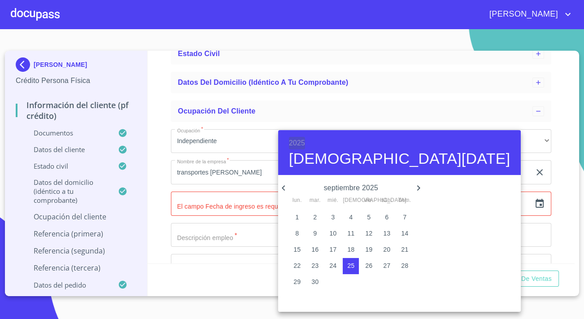
click at [299, 141] on h6 "2025" at bounding box center [297, 143] width 16 height 13
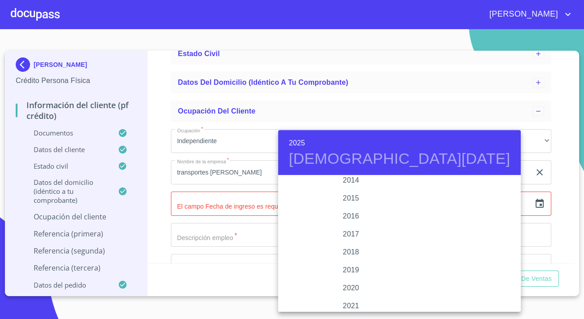
scroll to position [1578, 0]
click at [344, 209] on div "2014" at bounding box center [351, 205] width 146 height 18
type input "[DATE]"
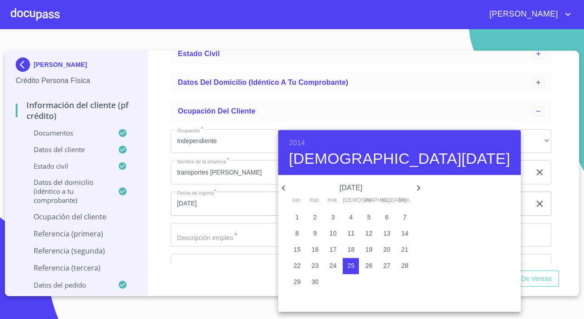
click at [283, 190] on icon "button" at bounding box center [283, 188] width 11 height 11
click at [365, 247] on p "13" at bounding box center [368, 249] width 7 height 9
type input "13 de jun. de 2014"
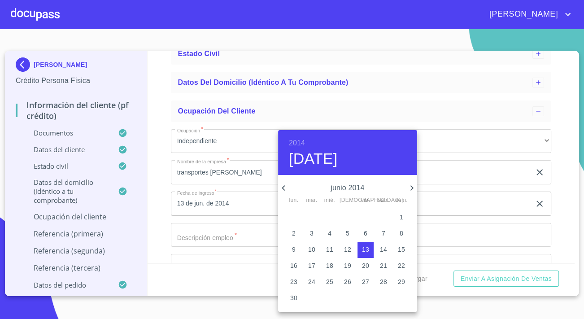
click at [232, 242] on div at bounding box center [292, 159] width 584 height 319
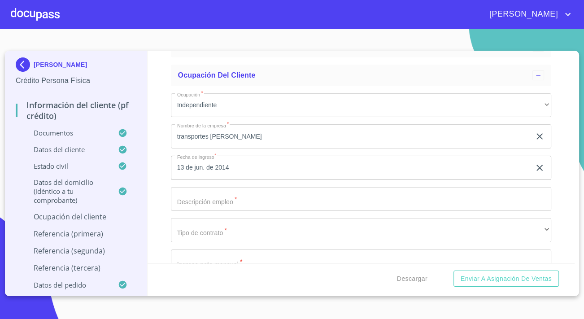
scroll to position [2962, 0]
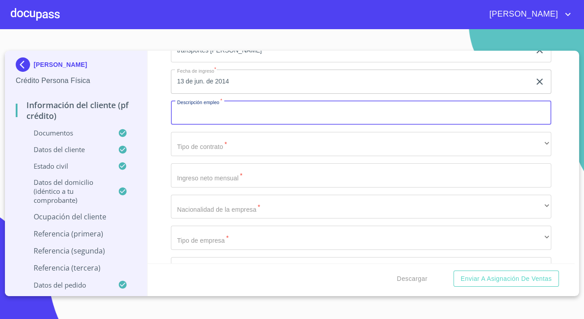
click at [236, 121] on input "Documento de identificación.   *" at bounding box center [361, 113] width 380 height 24
type input "dueño"
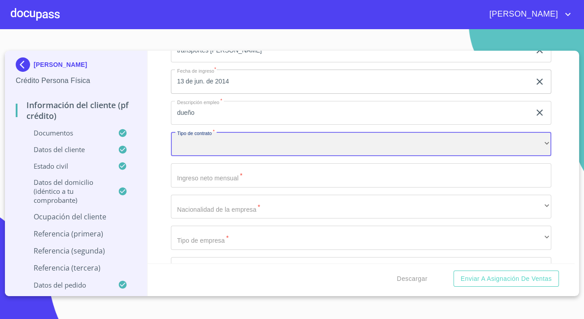
click at [228, 147] on div "​" at bounding box center [361, 144] width 380 height 24
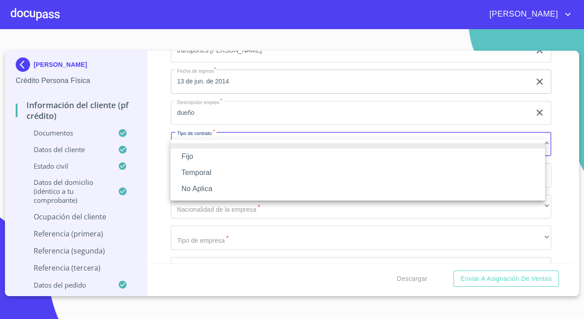
click at [204, 157] on li "Fijo" at bounding box center [357, 157] width 375 height 16
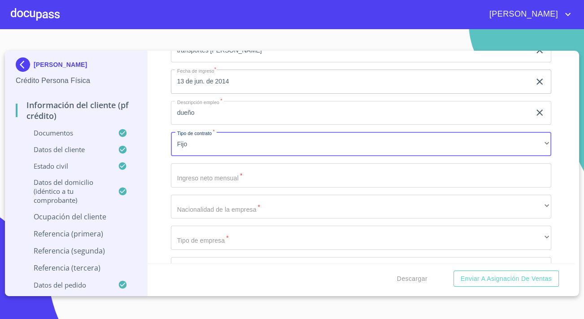
click at [206, 176] on input "Documento de identificación.   *" at bounding box center [361, 175] width 380 height 24
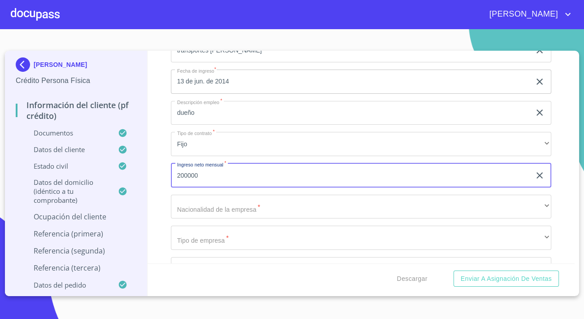
type input "200000"
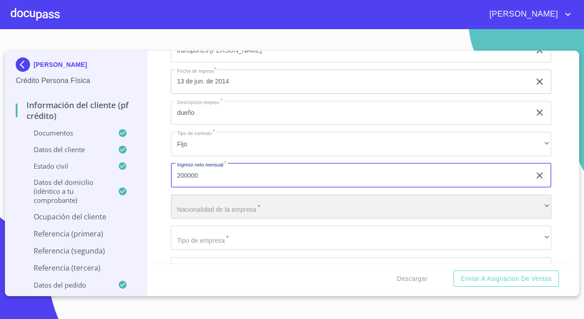
click at [232, 206] on div "​" at bounding box center [361, 207] width 380 height 24
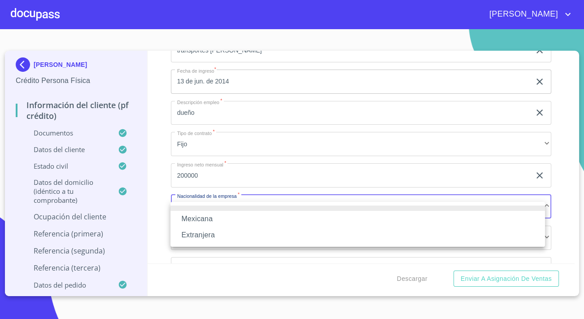
click at [188, 215] on li "Mexicana" at bounding box center [357, 219] width 375 height 16
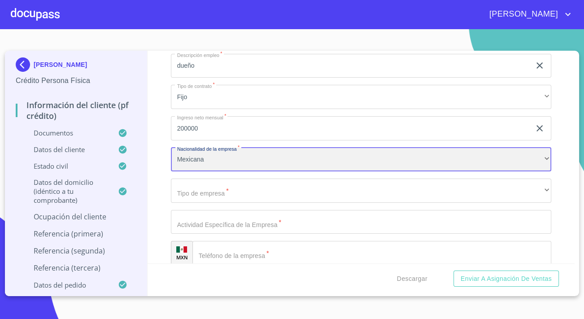
scroll to position [3043, 0]
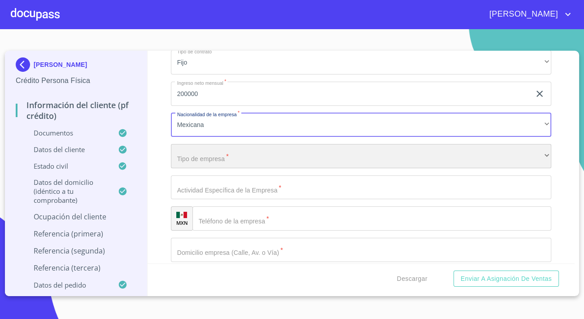
click at [202, 161] on div "​" at bounding box center [361, 156] width 380 height 24
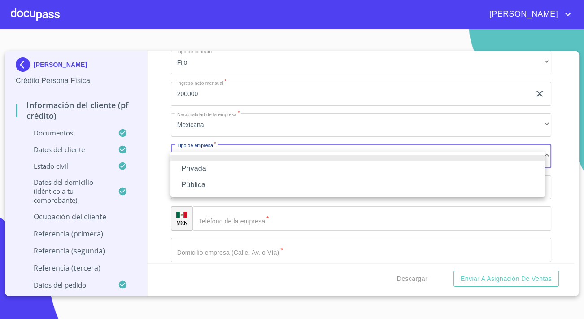
click at [203, 166] on li "Privada" at bounding box center [357, 169] width 375 height 16
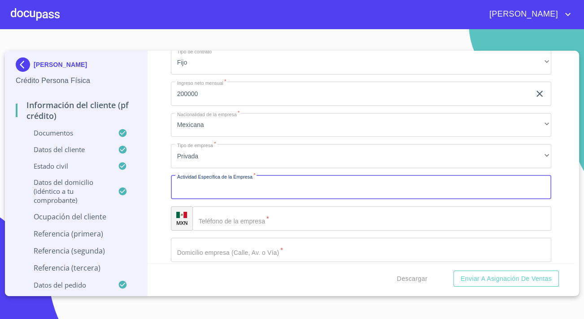
click at [213, 198] on input "Documento de identificación.   *" at bounding box center [361, 187] width 380 height 24
type input "transporte de agua"
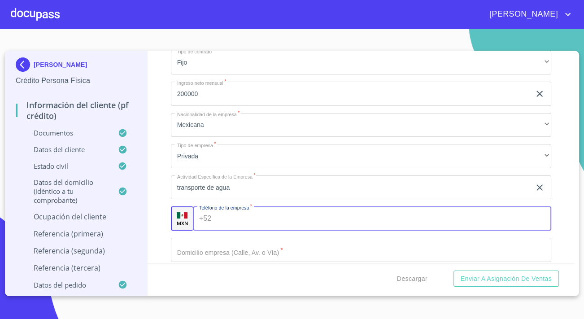
click at [209, 222] on div "+52 ​" at bounding box center [372, 218] width 358 height 24
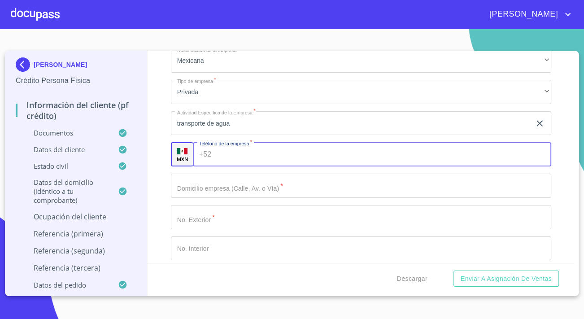
scroll to position [3125, 0]
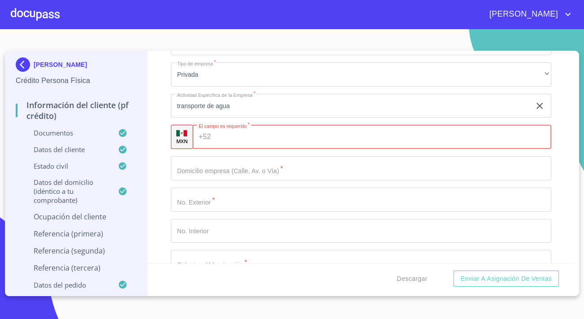
paste input "[PHONE_NUMBER]"
type input "[PHONE_NUMBER]"
click at [219, 177] on input "Documento de identificación.   *" at bounding box center [361, 168] width 380 height 24
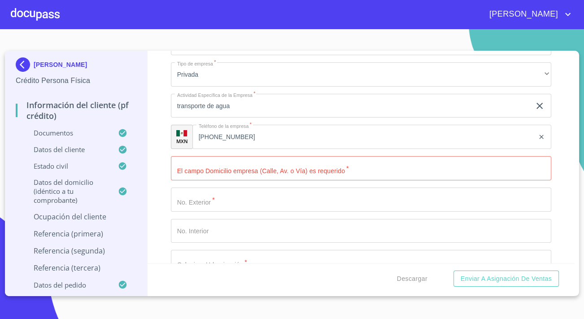
click at [157, 186] on div "Información del cliente (PF crédito) Documentos Documento de identificación.   …" at bounding box center [362, 157] width 428 height 213
click at [178, 179] on input "Documento de identificación.   *" at bounding box center [361, 168] width 380 height 24
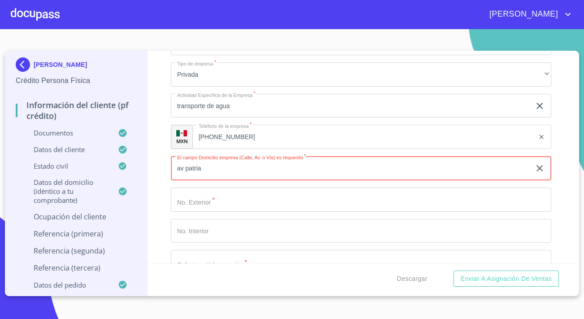
type input "av patria"
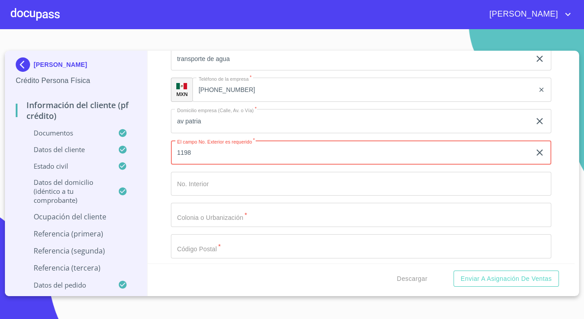
scroll to position [3248, 0]
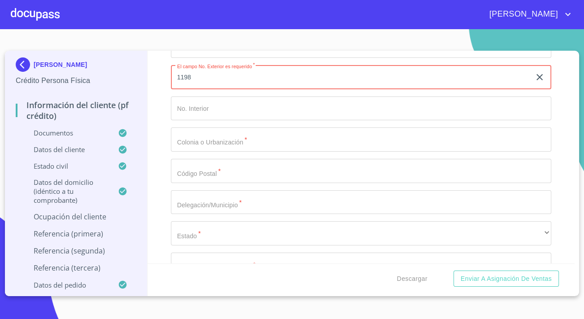
type input "1198"
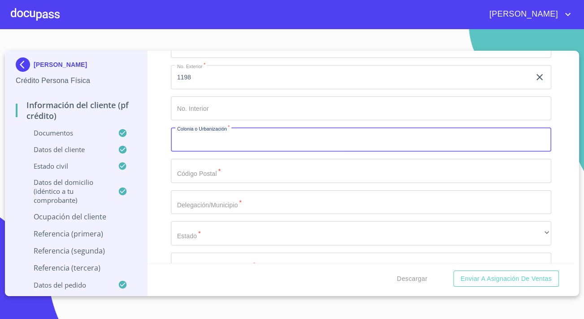
click at [221, 144] on input "Documento de identificación.   *" at bounding box center [361, 139] width 380 height 24
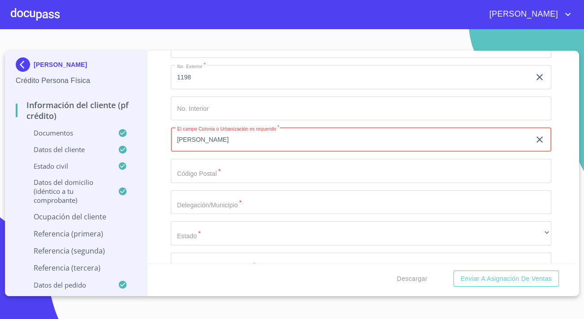
type input "[PERSON_NAME]"
click at [258, 172] on input "Documento de identificación.   *" at bounding box center [361, 171] width 380 height 24
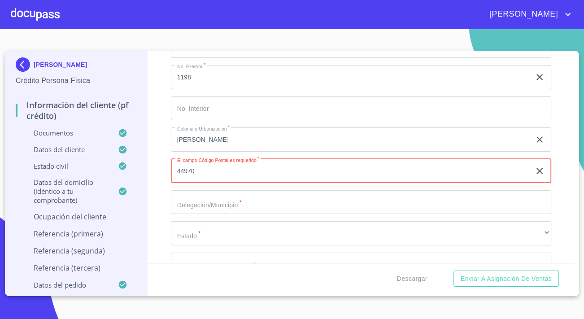
type input "44970"
click at [249, 207] on input "Documento de identificación.   *" at bounding box center [361, 202] width 380 height 24
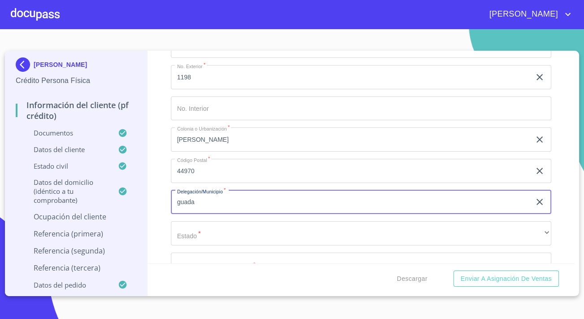
type input "[GEOGRAPHIC_DATA]"
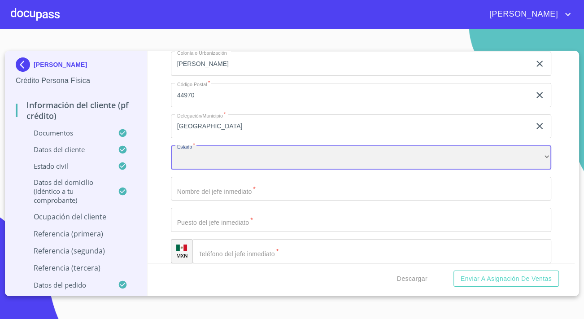
scroll to position [3329, 0]
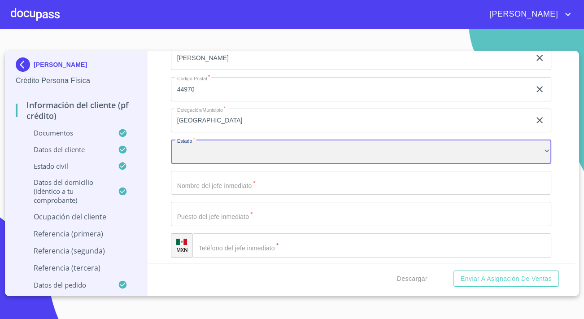
click at [206, 161] on div "​" at bounding box center [361, 152] width 380 height 24
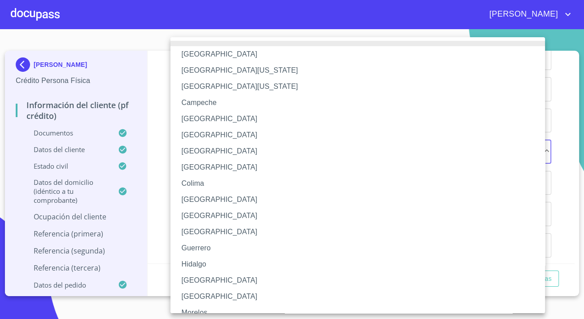
click at [209, 275] on li "[GEOGRAPHIC_DATA]" at bounding box center [360, 280] width 381 height 16
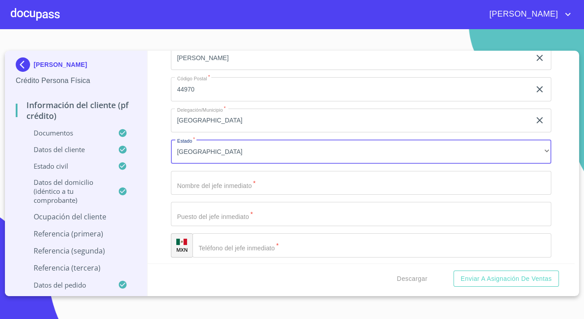
click at [196, 192] on input "Documento de identificación.   *" at bounding box center [361, 183] width 380 height 24
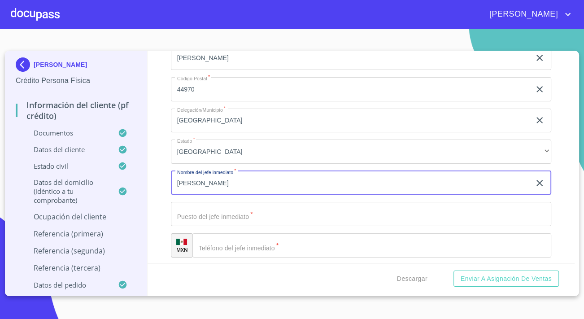
type input "[PERSON_NAME]"
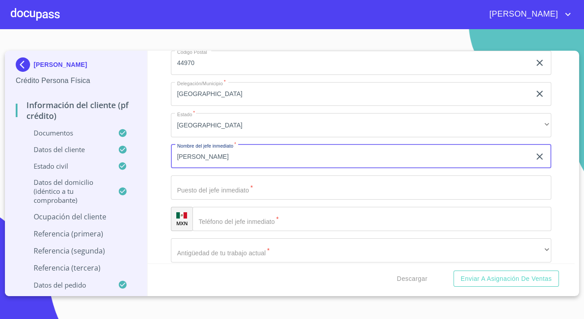
scroll to position [3370, 0]
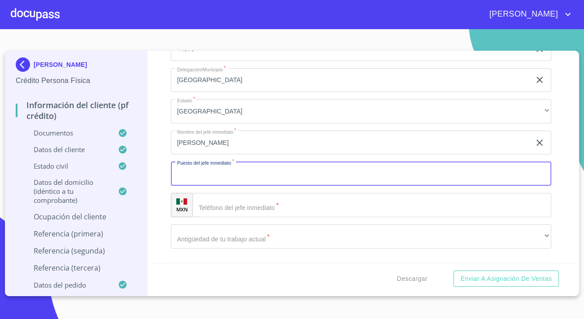
click at [253, 186] on input "Documento de identificación.   *" at bounding box center [361, 174] width 380 height 24
type input "dueño"
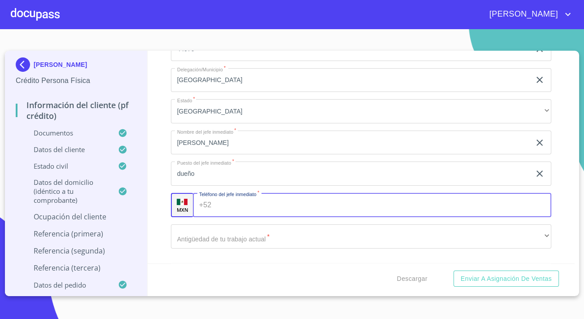
paste input "[PHONE_NUMBER]"
type input "[PHONE_NUMBER]"
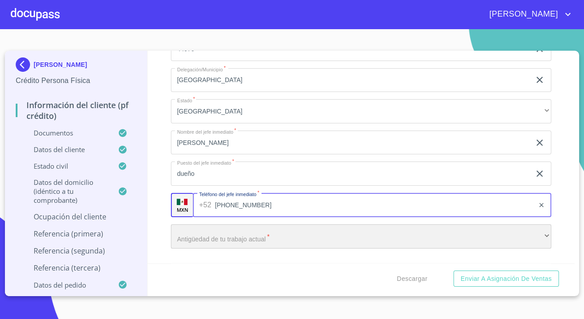
click at [275, 238] on div "​" at bounding box center [361, 236] width 380 height 24
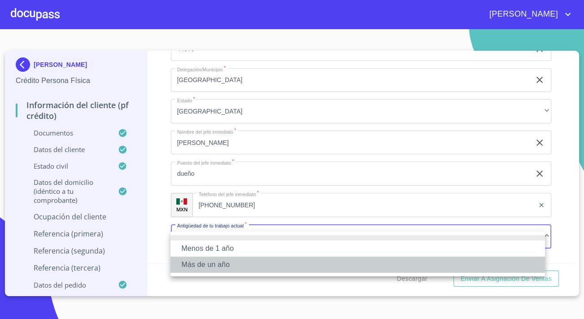
click at [215, 267] on li "Más de un año" at bounding box center [357, 265] width 375 height 16
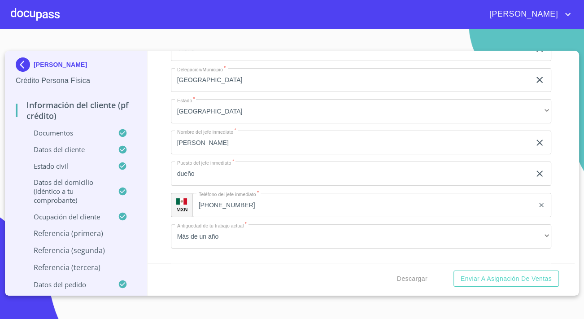
click at [153, 202] on div "Información del cliente (PF crédito) Documentos Documento de identificación.   …" at bounding box center [362, 157] width 428 height 213
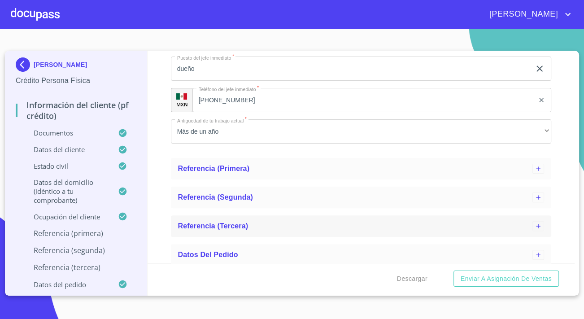
scroll to position [3486, 0]
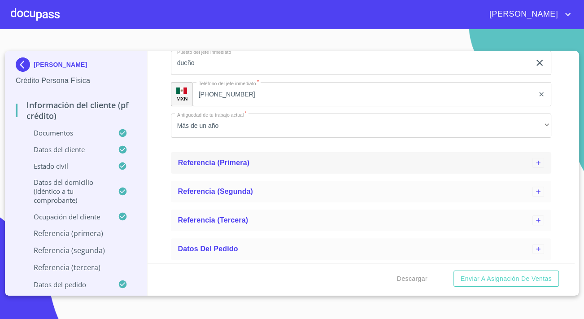
click at [218, 164] on span "Referencia (primera)" at bounding box center [214, 163] width 72 height 8
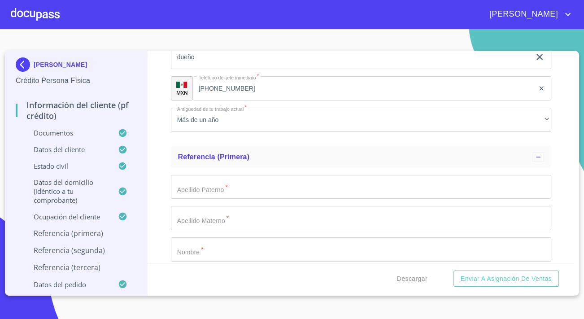
scroll to position [3568, 0]
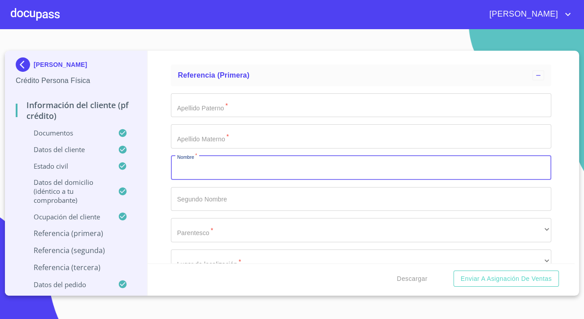
click at [207, 180] on input "Documento de identificación.   *" at bounding box center [361, 168] width 380 height 24
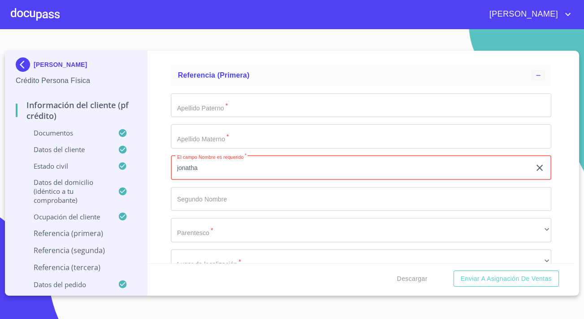
type input "jonatha"
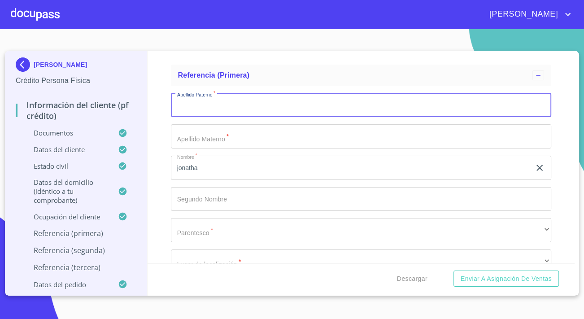
click at [214, 109] on input "Documento de identificación.   *" at bounding box center [361, 105] width 380 height 24
type input "[PERSON_NAME]"
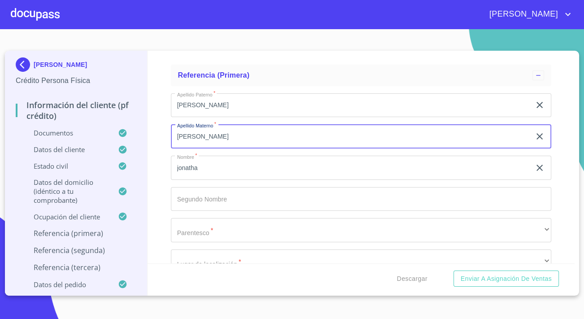
type input "[PERSON_NAME]"
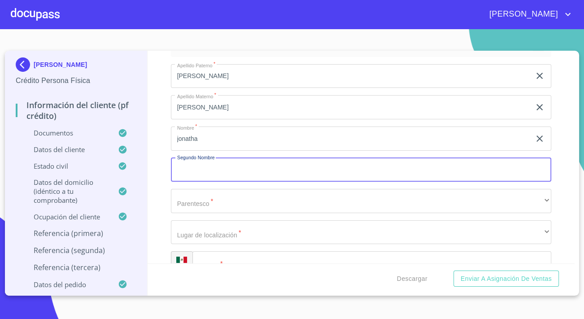
scroll to position [3609, 0]
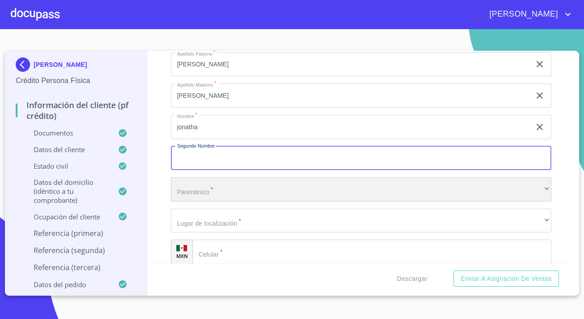
click at [218, 196] on div "​" at bounding box center [361, 189] width 380 height 24
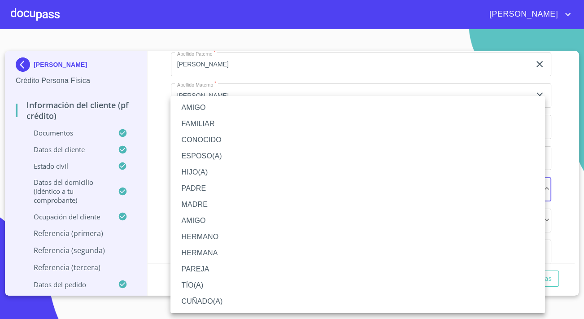
click at [198, 222] on li "AMIGO" at bounding box center [357, 221] width 375 height 16
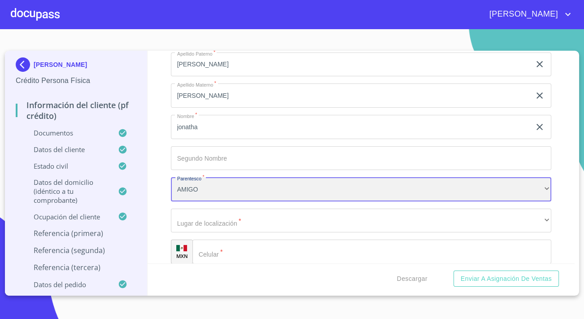
scroll to position [3650, 0]
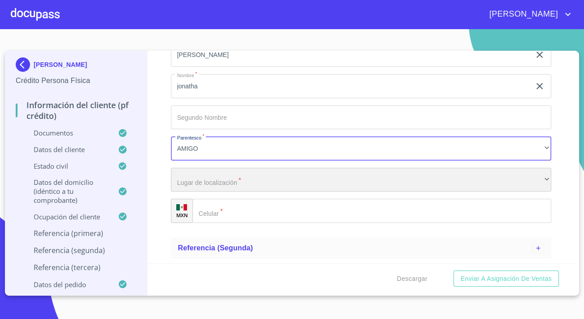
click at [224, 184] on div "​" at bounding box center [361, 180] width 380 height 24
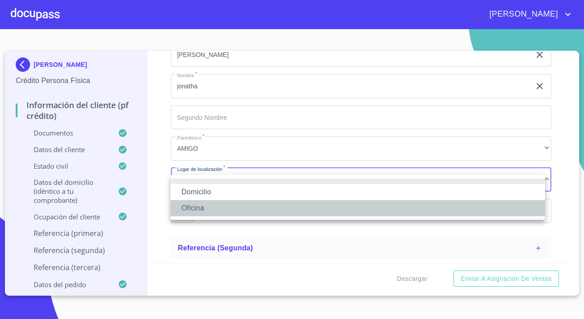
click at [197, 209] on li "Oficina" at bounding box center [357, 208] width 375 height 16
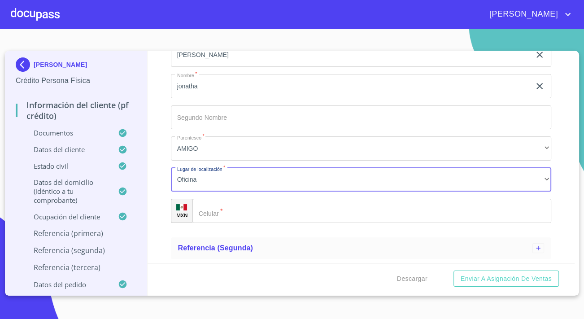
click at [239, 219] on input "Documento de identificación.   *" at bounding box center [371, 211] width 359 height 24
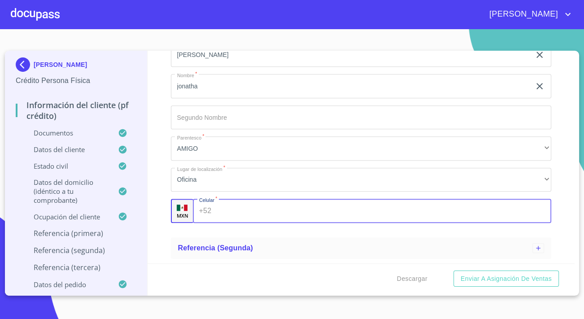
click at [180, 122] on input "Documento de identificación.   *" at bounding box center [361, 117] width 380 height 24
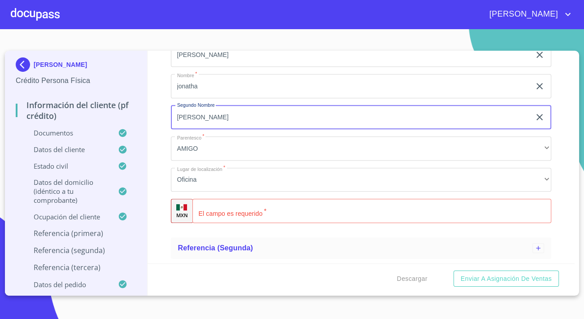
type input "[PERSON_NAME]"
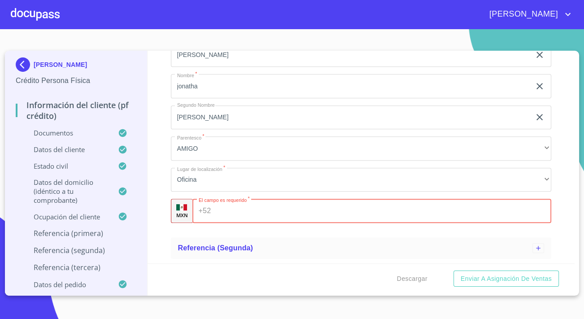
click at [219, 215] on input "Documento de identificación.   *" at bounding box center [382, 211] width 337 height 24
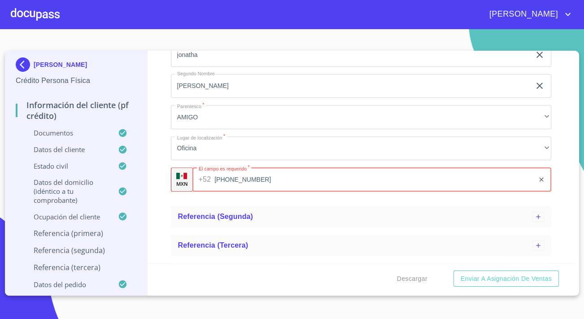
scroll to position [3712, 0]
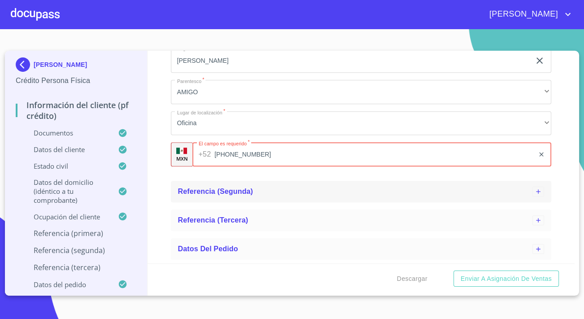
type input "[PHONE_NUMBER]"
click at [210, 188] on span "Referencia (segunda)" at bounding box center [215, 192] width 75 height 8
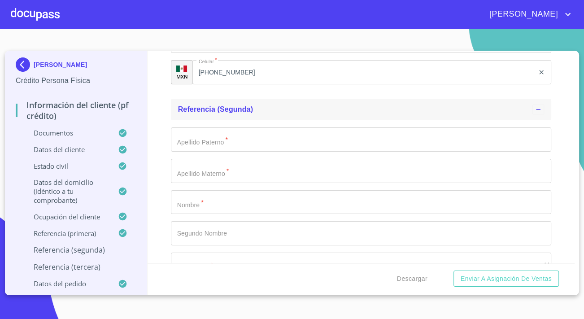
scroll to position [3794, 0]
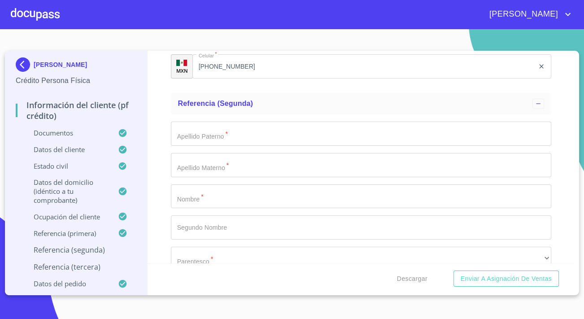
click at [210, 197] on input "Documento de identificación.   *" at bounding box center [361, 196] width 380 height 24
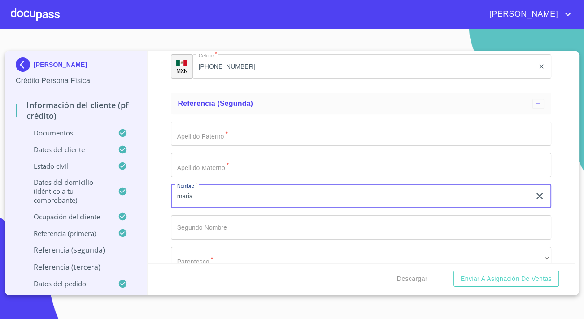
type input "maria"
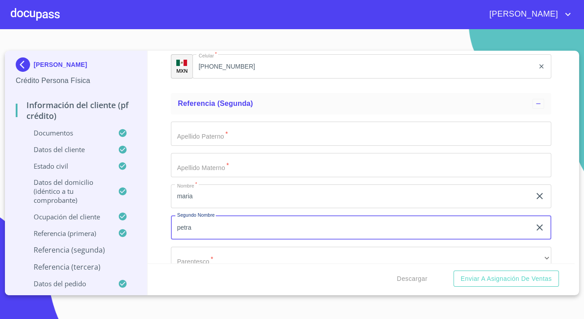
type input "petra"
click at [217, 142] on input "Documento de identificación.   *" at bounding box center [361, 134] width 380 height 24
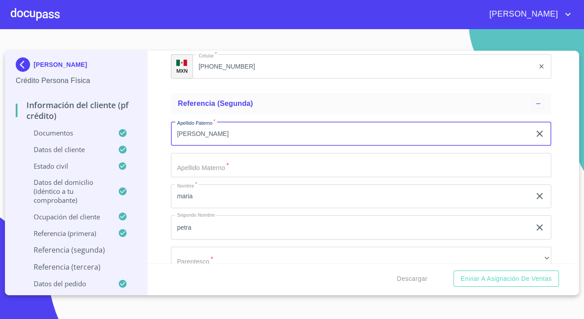
type input "[PERSON_NAME]"
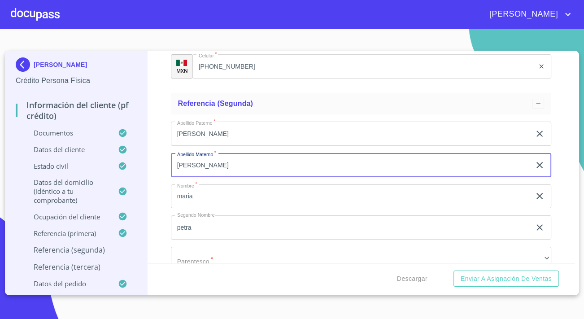
type input "[PERSON_NAME]"
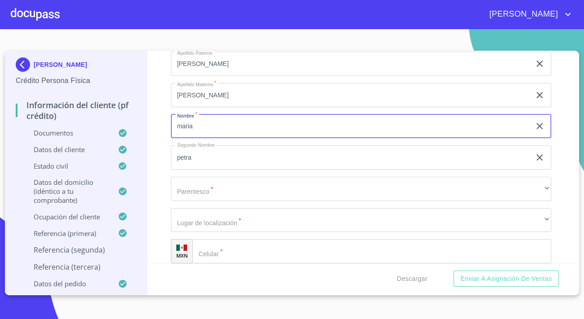
scroll to position [3876, 0]
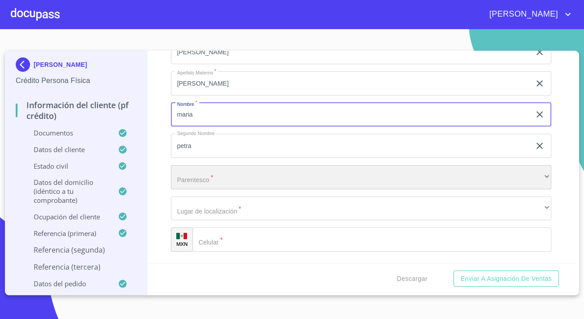
click at [218, 181] on div "​" at bounding box center [361, 177] width 380 height 24
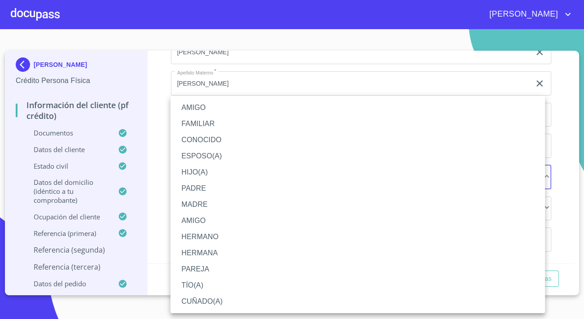
click at [202, 121] on li "FAMILIAR" at bounding box center [357, 124] width 375 height 16
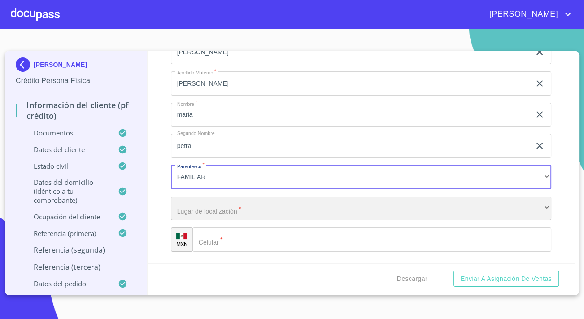
click at [218, 209] on div "​" at bounding box center [361, 209] width 380 height 24
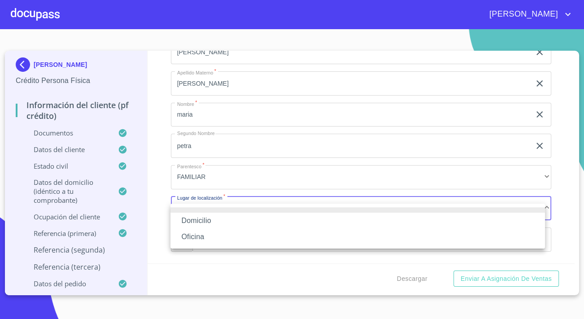
click at [192, 236] on li "Oficina" at bounding box center [357, 237] width 375 height 16
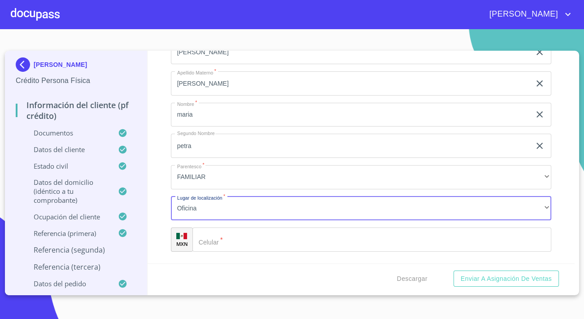
click at [242, 246] on input "Documento de identificación.   *" at bounding box center [371, 239] width 359 height 24
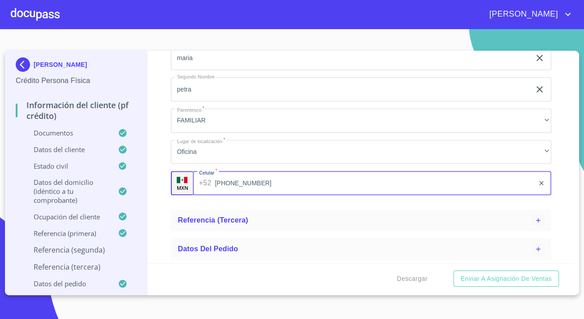
scroll to position [3938, 0]
type input "[PHONE_NUMBER]"
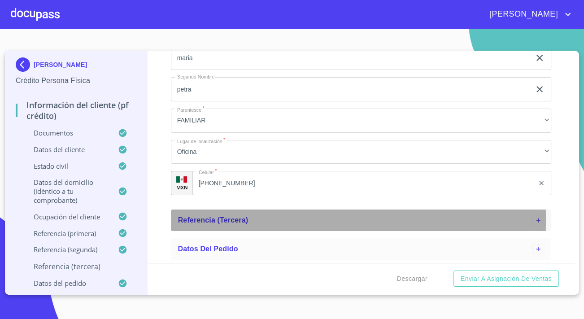
click at [219, 219] on span "Referencia (tercera)" at bounding box center [213, 220] width 70 height 8
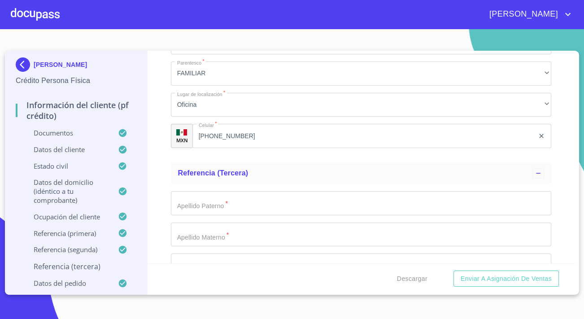
scroll to position [4061, 0]
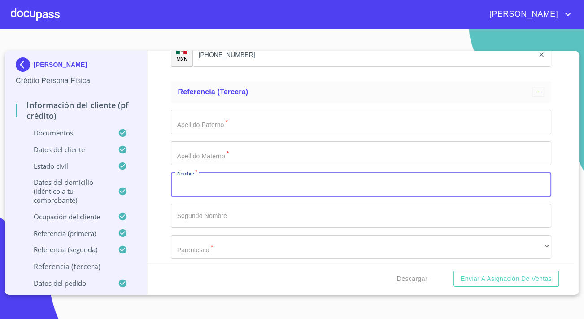
click at [188, 197] on input "Documento de identificación.   *" at bounding box center [361, 184] width 380 height 24
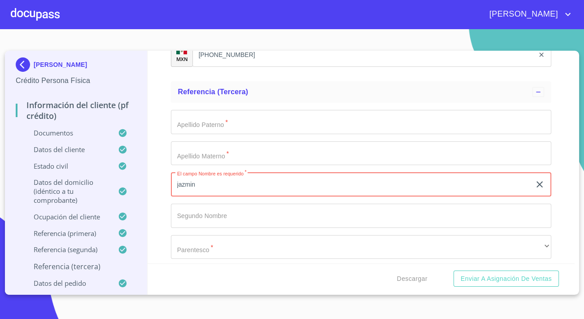
type input "jazmin"
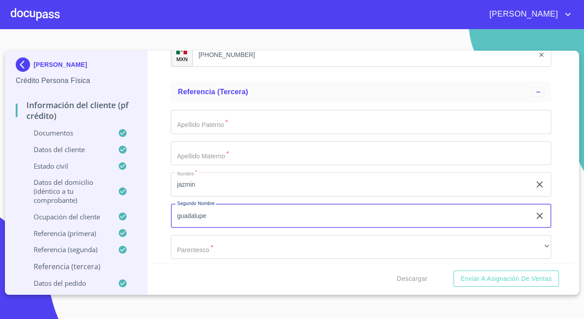
type input "guadalupe"
click at [242, 127] on input "Documento de identificación.   *" at bounding box center [361, 122] width 380 height 24
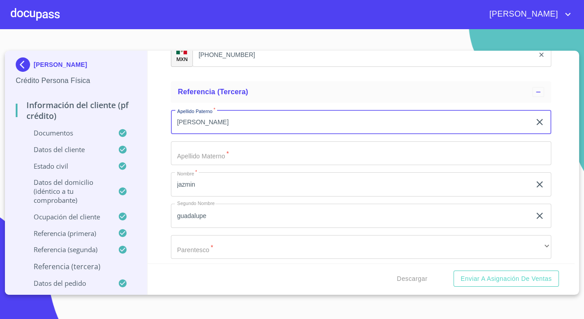
type input "[PERSON_NAME]"
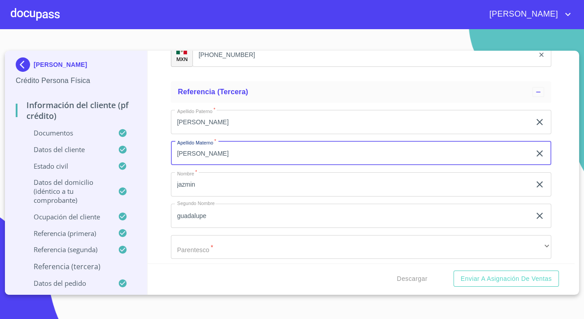
type input "[PERSON_NAME]"
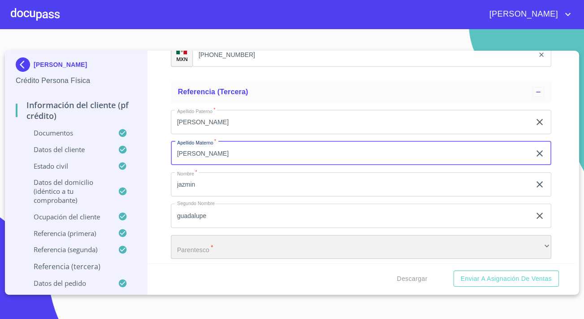
click at [210, 255] on div "​" at bounding box center [361, 247] width 380 height 24
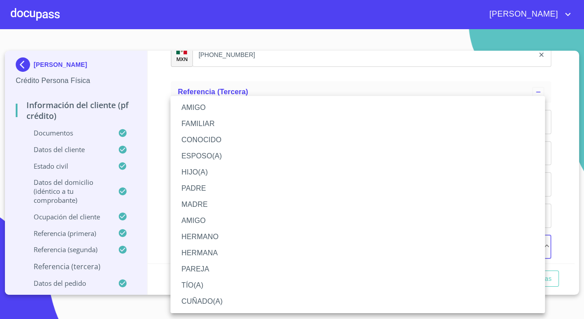
click at [199, 123] on li "FAMILIAR" at bounding box center [357, 124] width 375 height 16
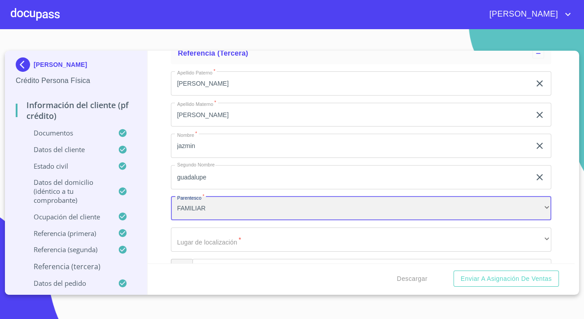
scroll to position [4103, 0]
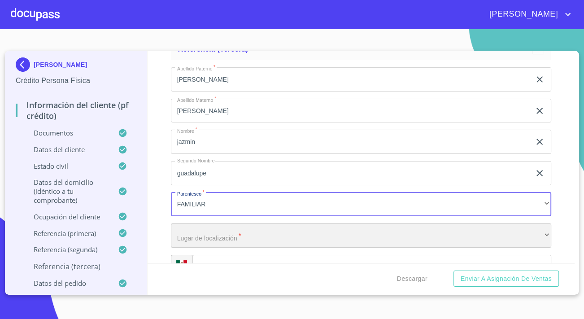
click at [229, 245] on div "​" at bounding box center [361, 235] width 380 height 24
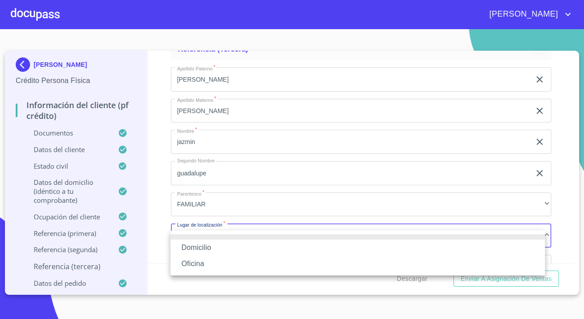
click at [194, 264] on li "Oficina" at bounding box center [357, 264] width 375 height 16
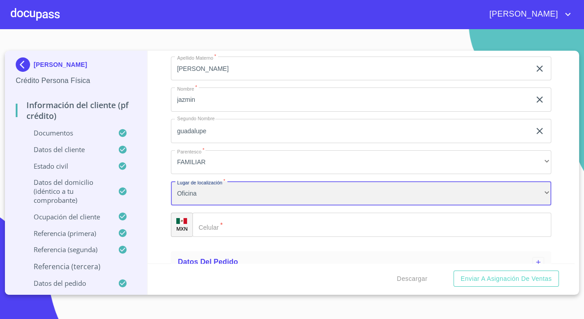
scroll to position [4164, 0]
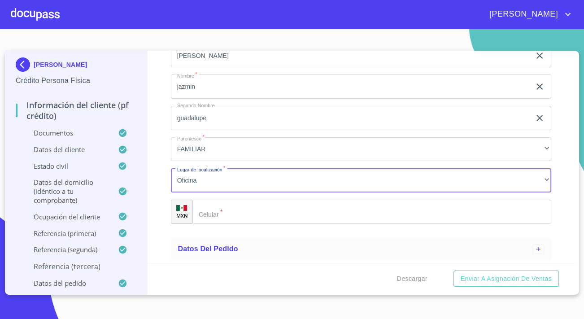
click at [228, 209] on input "Documento de identificación.   *" at bounding box center [371, 212] width 359 height 24
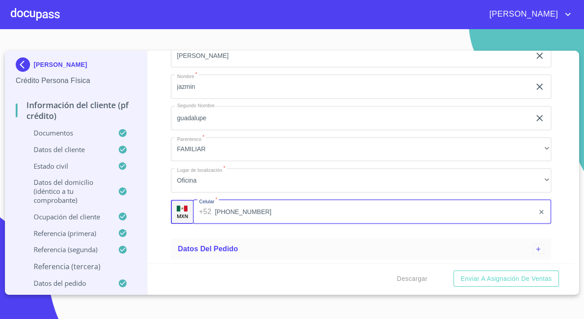
type input "[PHONE_NUMBER]"
click at [163, 236] on div "Información del cliente (PF crédito) Documentos Documento de identificación.   …" at bounding box center [362, 157] width 428 height 213
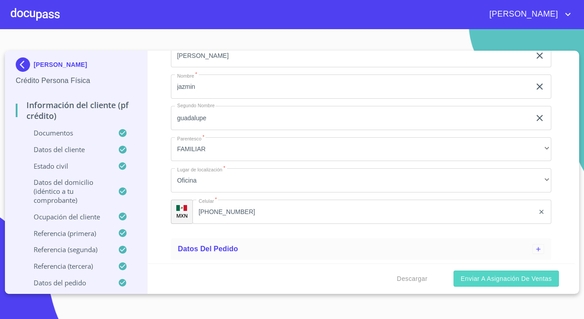
click at [477, 276] on span "Enviar a Asignación de Ventas" at bounding box center [506, 278] width 91 height 11
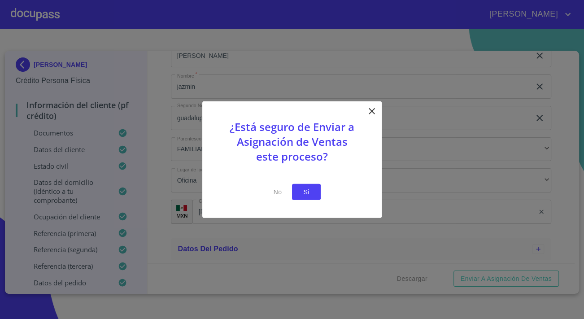
click at [313, 196] on span "Si" at bounding box center [306, 191] width 14 height 11
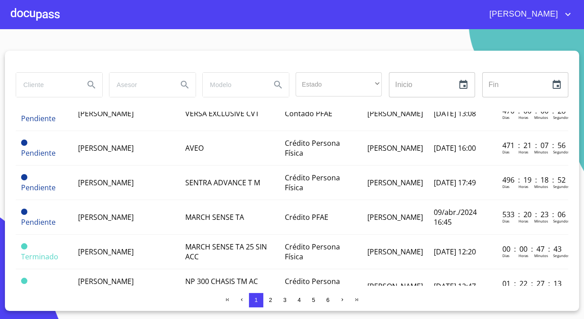
scroll to position [612, 0]
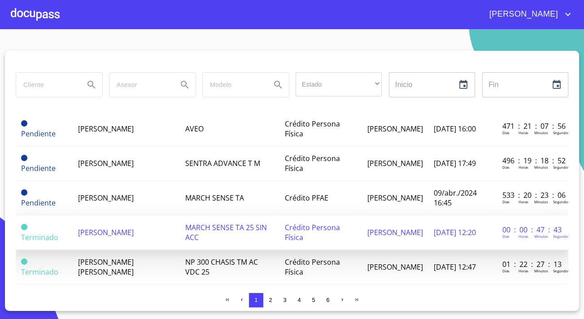
click at [105, 227] on span "[PERSON_NAME]" at bounding box center [106, 232] width 56 height 10
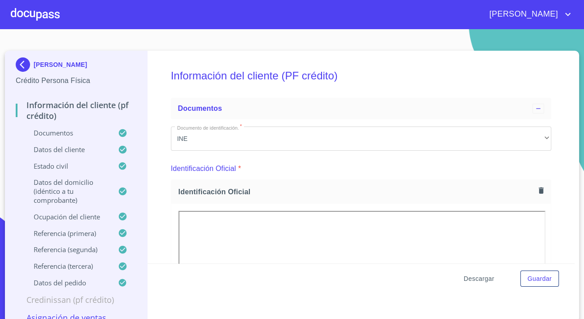
click at [483, 274] on span "Descargar" at bounding box center [479, 278] width 31 height 11
